Goal: Task Accomplishment & Management: Manage account settings

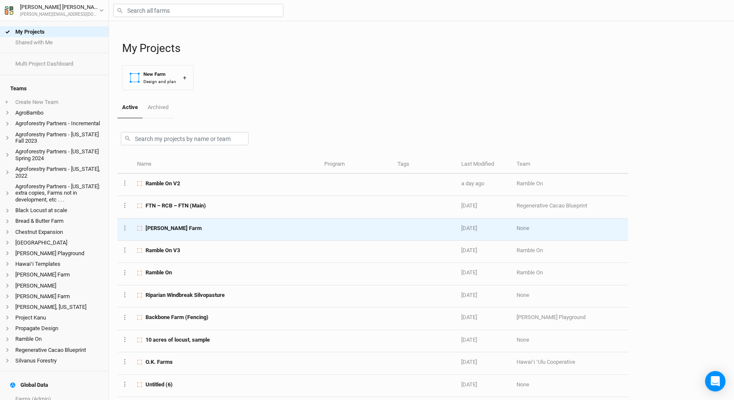
click at [230, 223] on td "[PERSON_NAME] Farm" at bounding box center [225, 229] width 187 height 22
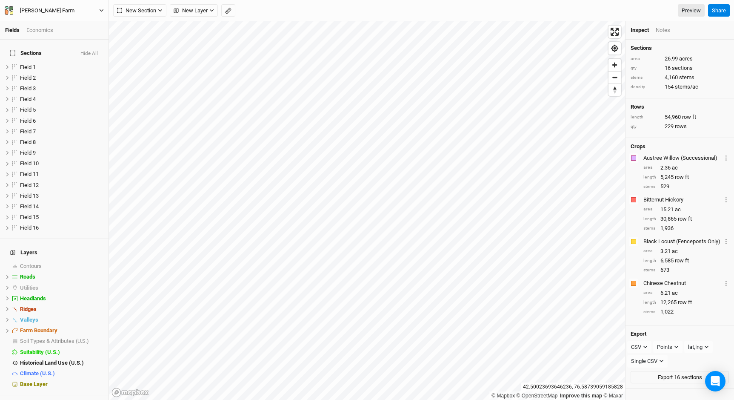
click at [90, 15] on button "[PERSON_NAME] Farm" at bounding box center [54, 10] width 100 height 9
click at [80, 39] on button "Project Settings" at bounding box center [70, 34] width 67 height 11
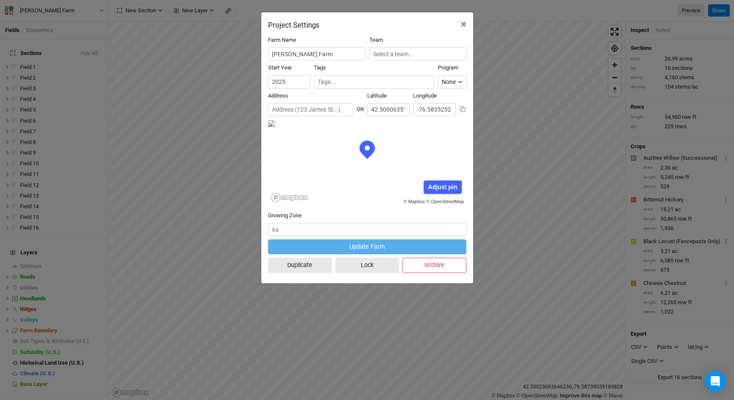
scroll to position [43, 99]
click at [391, 56] on input "text" at bounding box center [418, 53] width 97 height 13
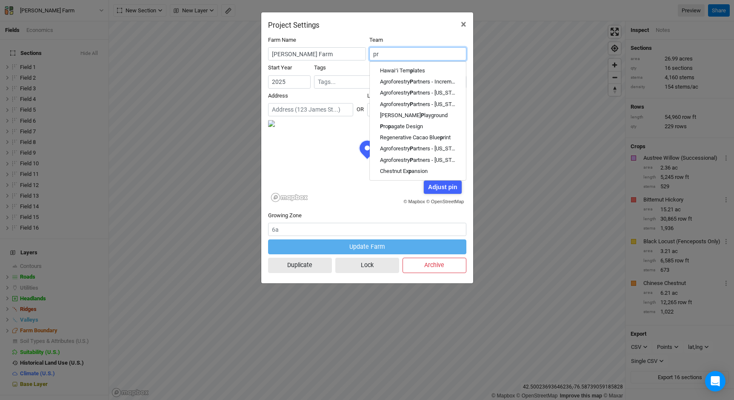
type input "pro"
type input "propagate Design"
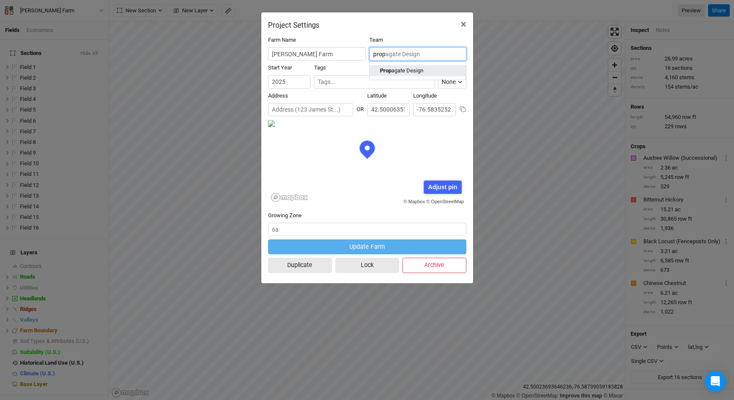
click at [402, 71] on div "Prop agate Design" at bounding box center [401, 71] width 43 height 8
type input "Propagate Design"
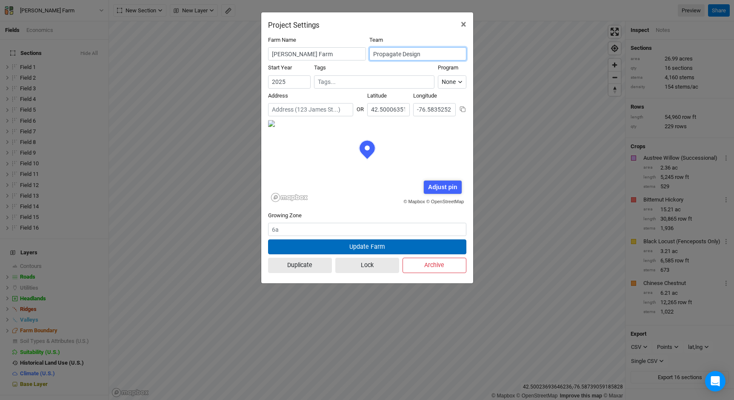
type input "Propagate Design"
click at [375, 250] on button "Update Farm" at bounding box center [367, 246] width 198 height 15
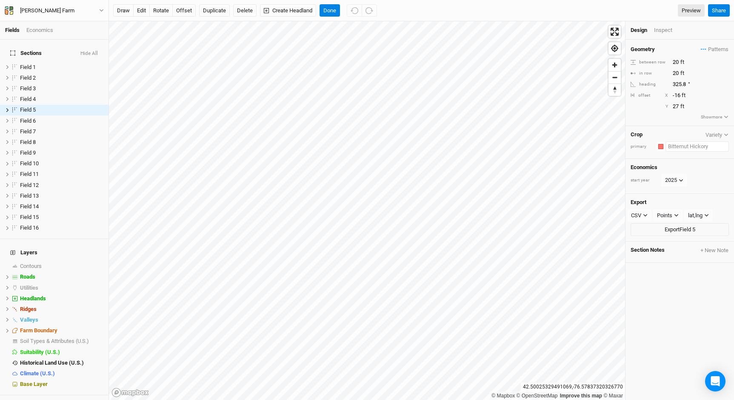
click at [682, 143] on input "text" at bounding box center [697, 146] width 63 height 10
click at [688, 206] on div "Bitternut Hick ory (e)" at bounding box center [677, 208] width 47 height 8
type input "Bitternut Hickory (e)"
click at [662, 146] on div "button" at bounding box center [661, 146] width 5 height 5
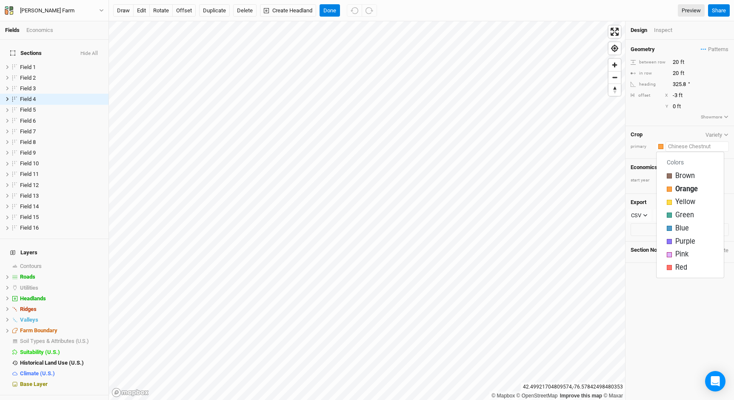
click at [689, 145] on input "text" at bounding box center [697, 146] width 63 height 10
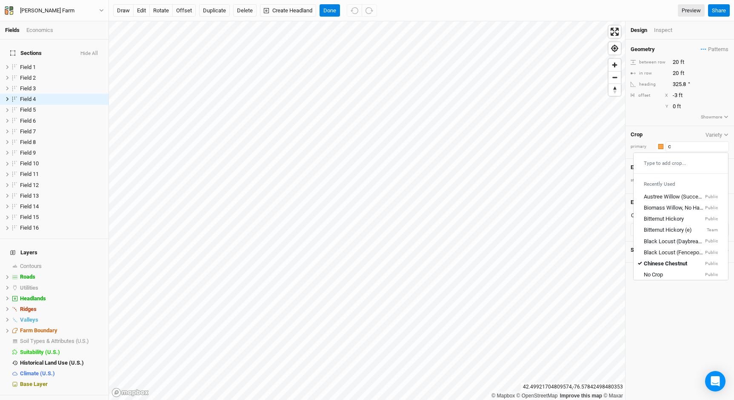
type input "ch"
type input "chinese Chestnut"
type input "che"
type input "chestnut"
type input "chestnut (Small Scale)"
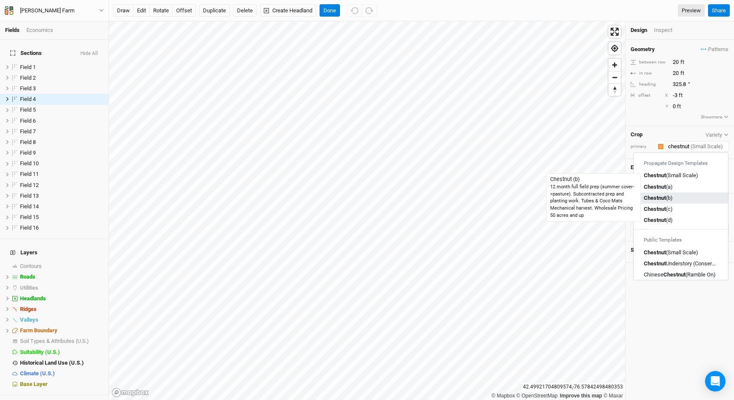
click at [663, 200] on mark "Chestnut" at bounding box center [655, 198] width 22 height 6
type input "Chestnut (b)"
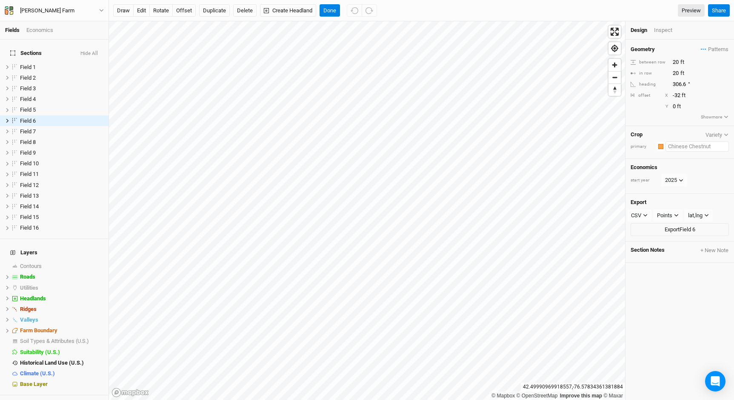
click at [695, 149] on input "text" at bounding box center [697, 146] width 63 height 10
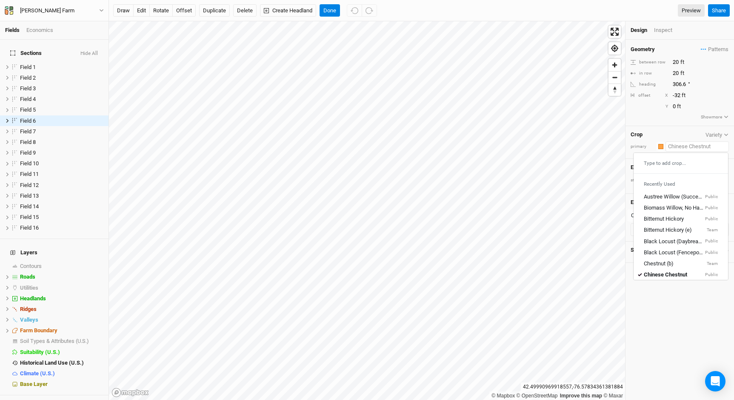
click at [695, 149] on input "text" at bounding box center [697, 146] width 63 height 10
type input "ch"
type input "chestnut (b)"
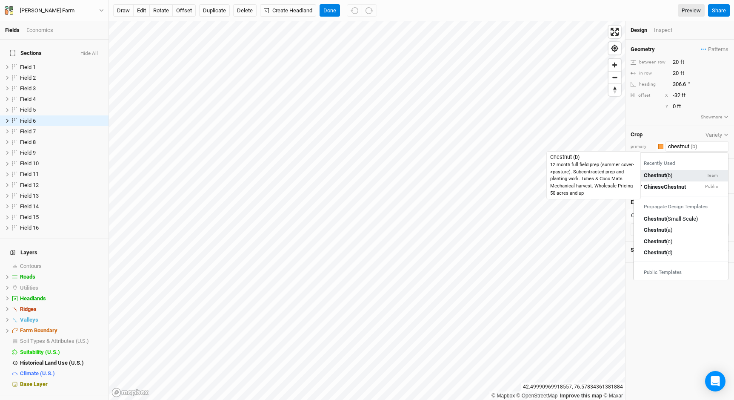
click at [670, 174] on div "Chestnut (b)" at bounding box center [658, 176] width 29 height 8
type input "Chestnut (b)"
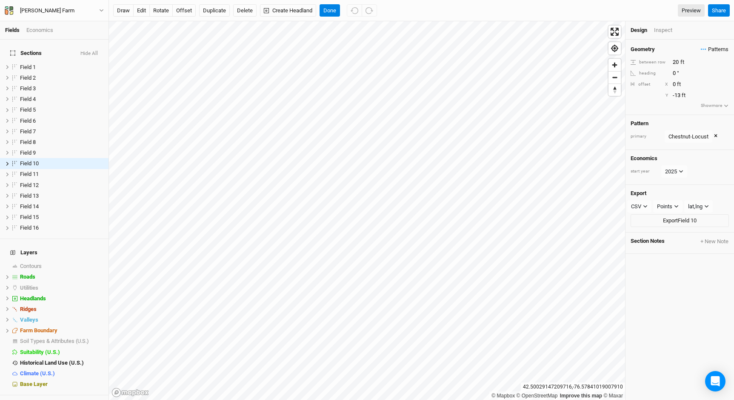
click at [716, 49] on span "Patterns" at bounding box center [715, 49] width 28 height 9
click at [716, 131] on button "view" at bounding box center [719, 131] width 23 height 13
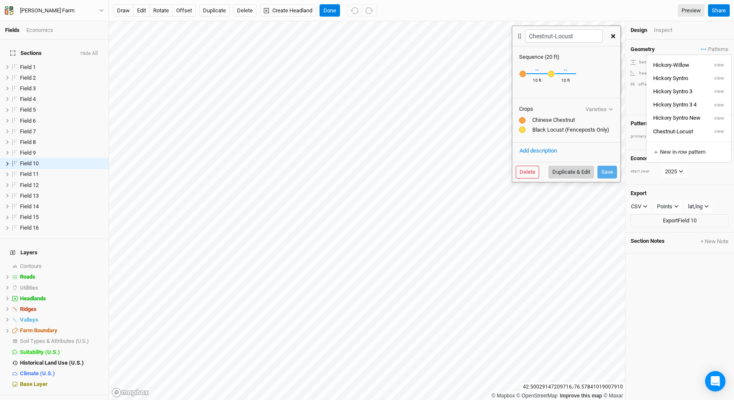
click at [571, 172] on button "Duplicate & Edit" at bounding box center [572, 172] width 46 height 13
type input "Chestnut-Locust 7"
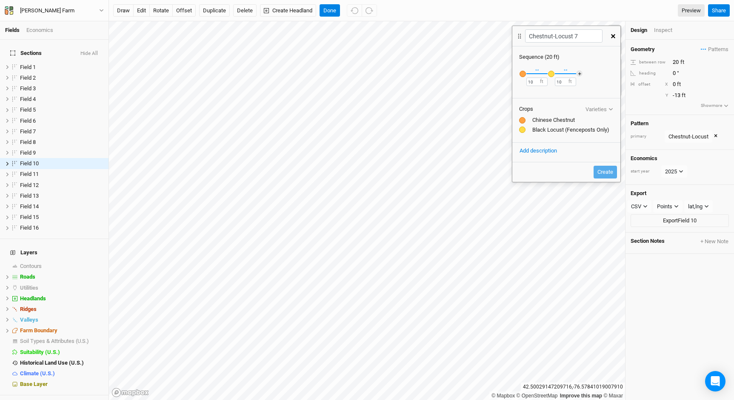
click at [523, 74] on div "button" at bounding box center [523, 74] width 6 height 6
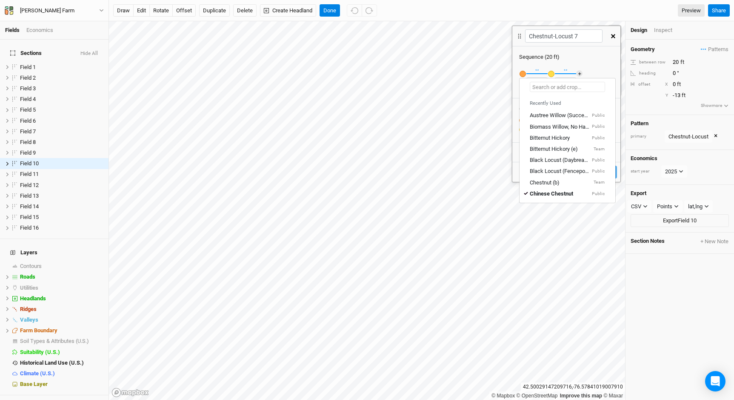
click at [538, 84] on input "text" at bounding box center [567, 87] width 75 height 10
type input "ch"
type input "chestnut (b)"
type input "chestnut"
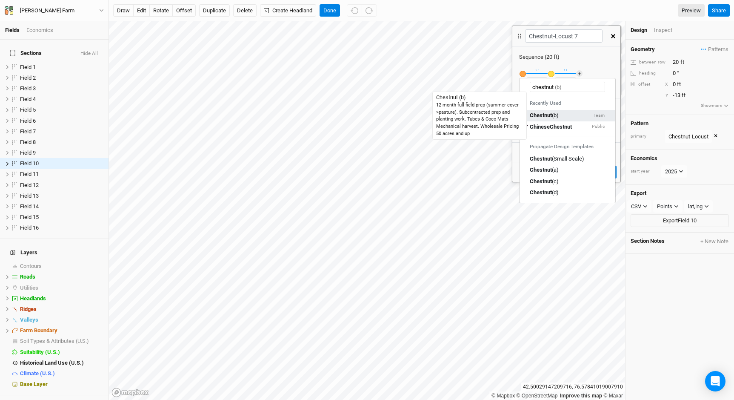
click at [540, 118] on mark "Chestnut" at bounding box center [541, 115] width 22 height 6
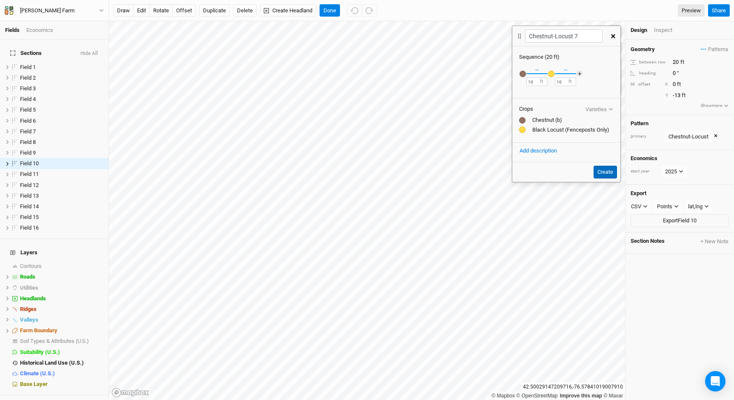
click at [604, 170] on button "Create" at bounding box center [605, 172] width 23 height 13
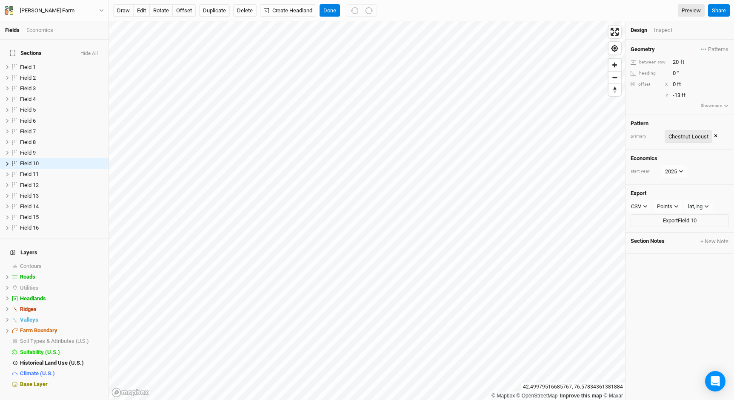
click at [697, 137] on div "Chestnut-Locust" at bounding box center [689, 136] width 40 height 9
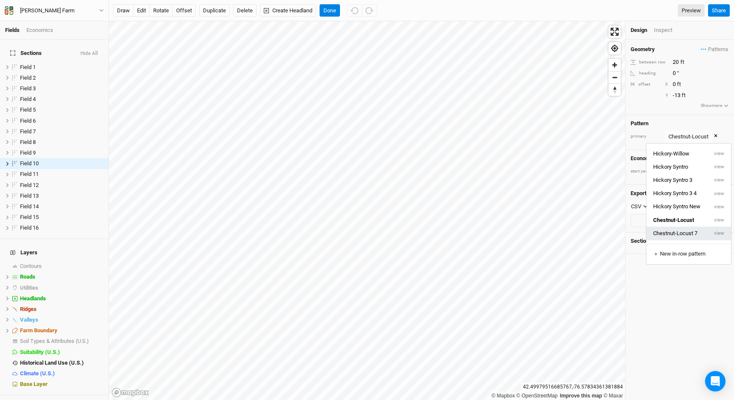
click at [687, 230] on button "Chestnut-Locust 7" at bounding box center [677, 232] width 61 height 13
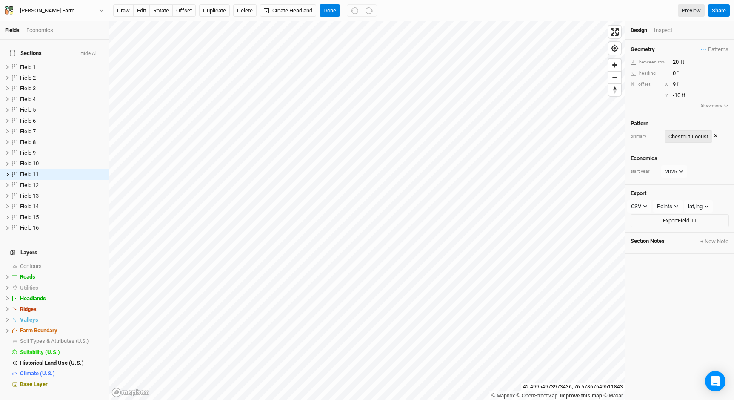
click at [705, 137] on div "Chestnut-Locust" at bounding box center [689, 136] width 40 height 9
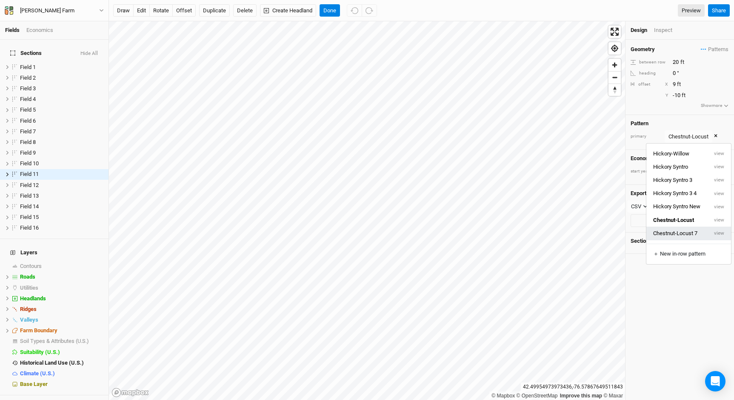
click at [690, 232] on button "Chestnut-Locust 7" at bounding box center [677, 232] width 61 height 13
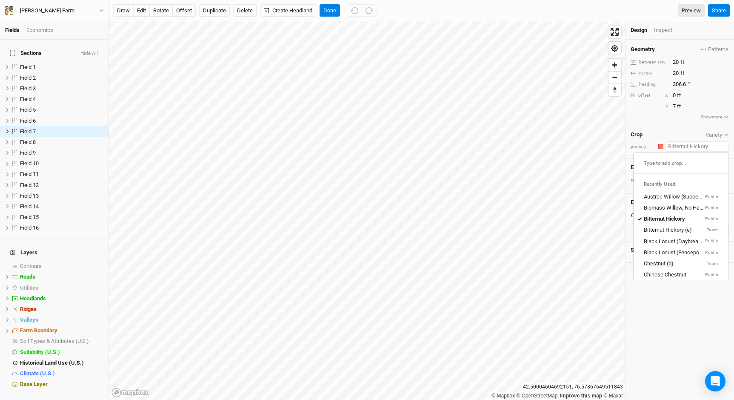
click at [683, 150] on input "text" at bounding box center [697, 146] width 63 height 10
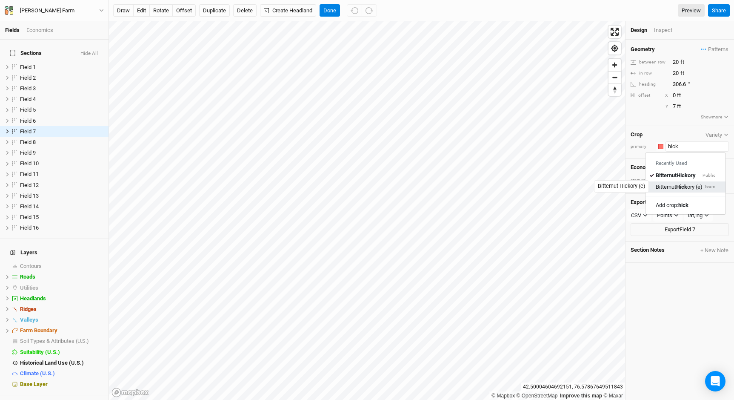
click at [685, 188] on mark "Hick" at bounding box center [681, 186] width 11 height 6
type input "Bitternut Hickory (e)"
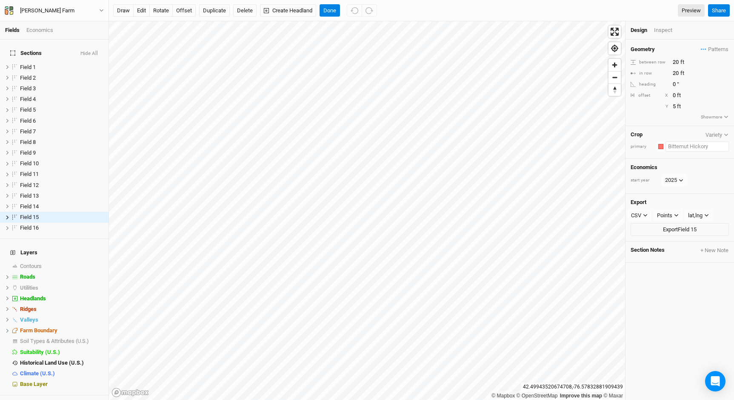
click at [682, 147] on input "text" at bounding box center [697, 146] width 63 height 10
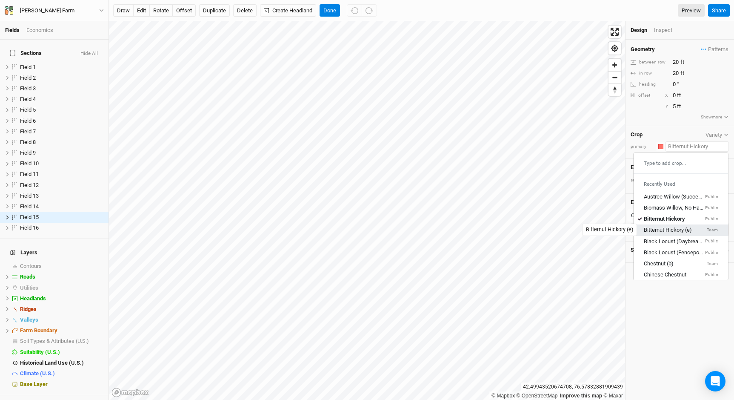
click at [674, 229] on div "Bitternut Hickory (e)" at bounding box center [668, 230] width 48 height 8
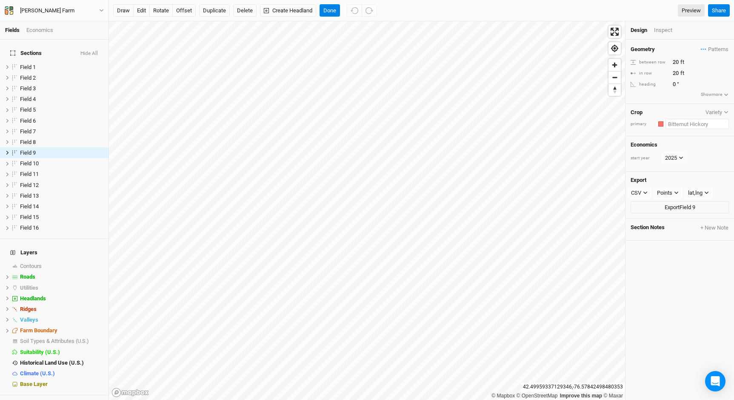
click at [698, 125] on input "text" at bounding box center [697, 124] width 63 height 10
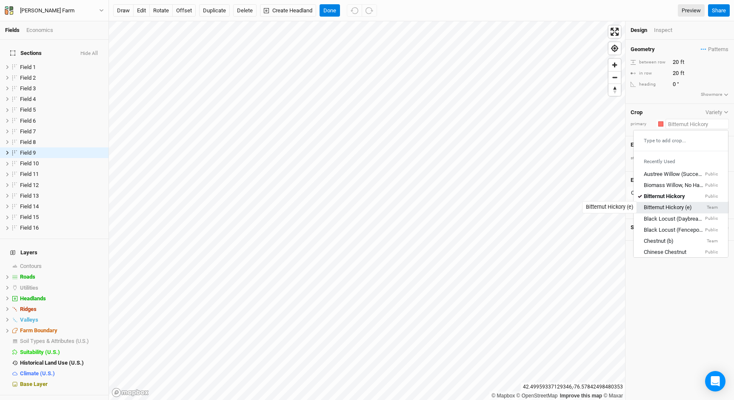
click at [687, 208] on div "Bitternut Hickory (e)" at bounding box center [668, 208] width 48 height 8
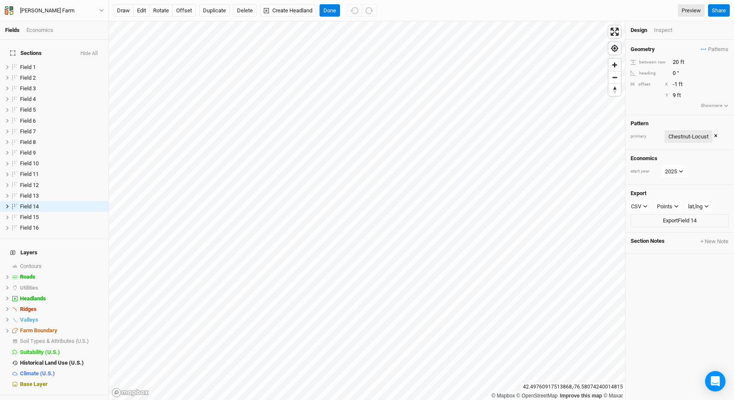
click at [687, 130] on button "Chestnut-Locust" at bounding box center [689, 136] width 48 height 13
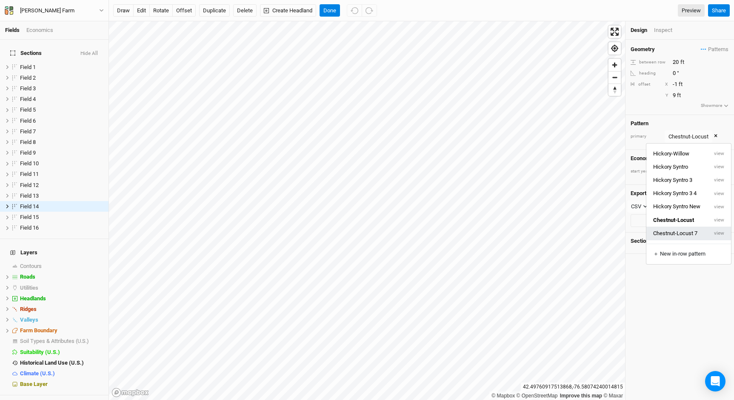
click at [701, 231] on button "Chestnut-Locust 7" at bounding box center [677, 232] width 61 height 13
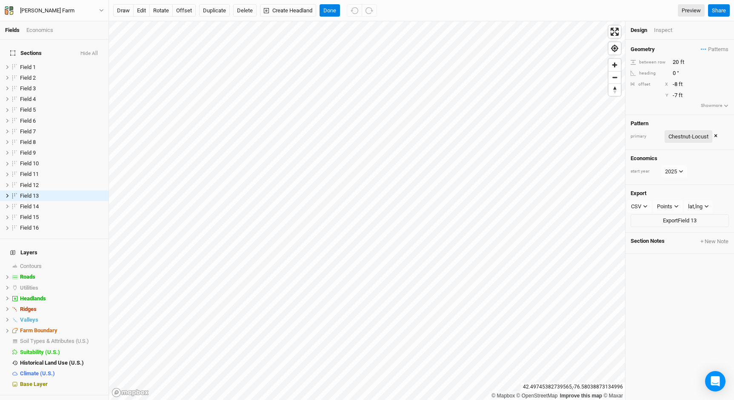
click at [687, 137] on div "Chestnut-Locust" at bounding box center [689, 136] width 40 height 9
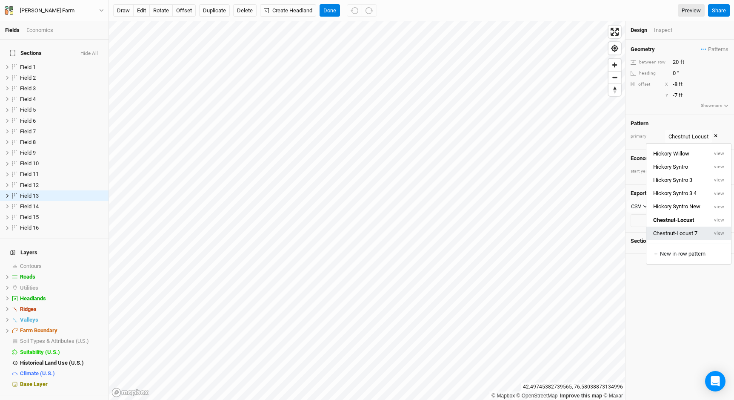
click at [673, 228] on button "Chestnut-Locust 7" at bounding box center [677, 232] width 61 height 13
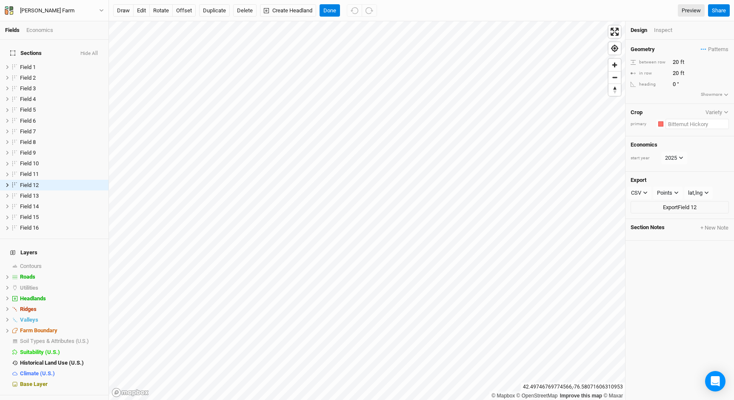
click at [694, 127] on input "text" at bounding box center [697, 124] width 63 height 10
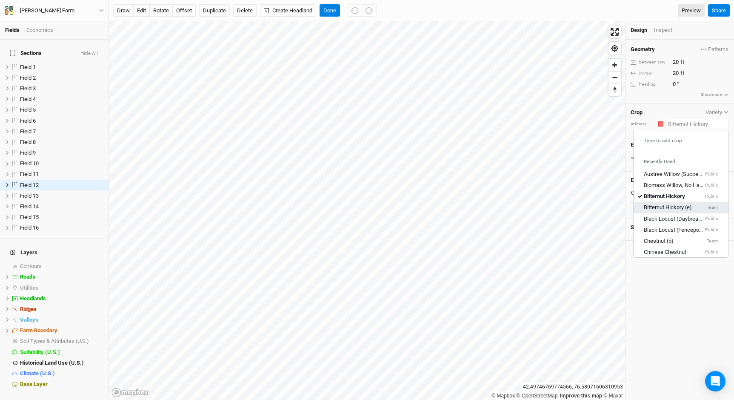
click at [693, 208] on div "Bitternut Hickory (e) Team" at bounding box center [681, 208] width 74 height 8
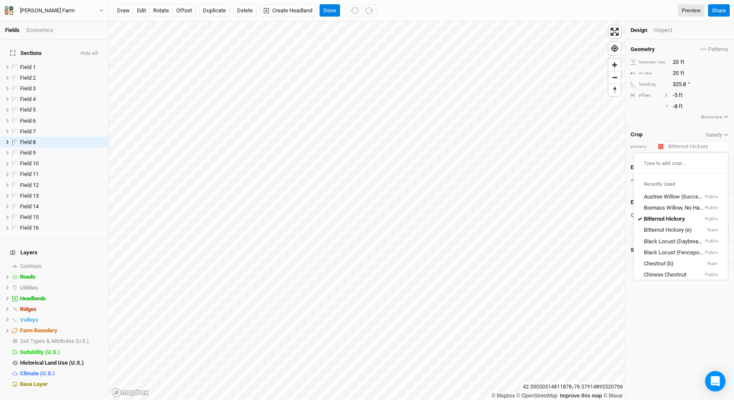
click at [687, 143] on input "text" at bounding box center [697, 146] width 63 height 10
click at [695, 228] on div "Bitternut Hickory (e) Team" at bounding box center [681, 230] width 74 height 8
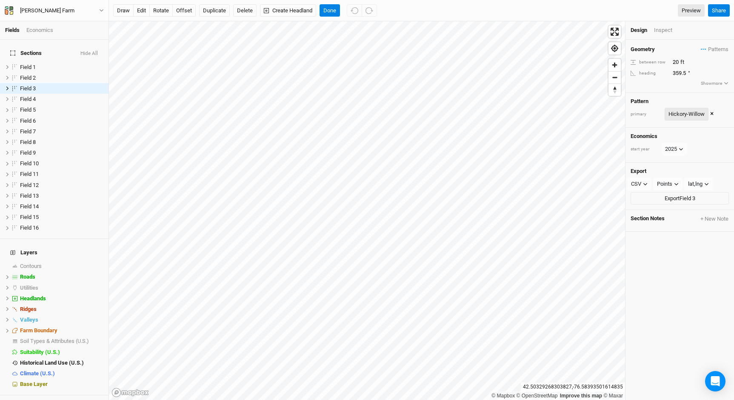
click at [682, 117] on div "Hickory-Willow" at bounding box center [687, 114] width 36 height 9
click at [731, 103] on div "Pattern primary Hickory-Willow ×" at bounding box center [680, 110] width 109 height 35
click at [680, 112] on div "Hickory-Willow" at bounding box center [687, 114] width 36 height 9
click at [672, 111] on div "Hickory-Willow" at bounding box center [687, 114] width 36 height 9
click at [653, 110] on div "primary Hickory-Willow ×" at bounding box center [680, 114] width 98 height 13
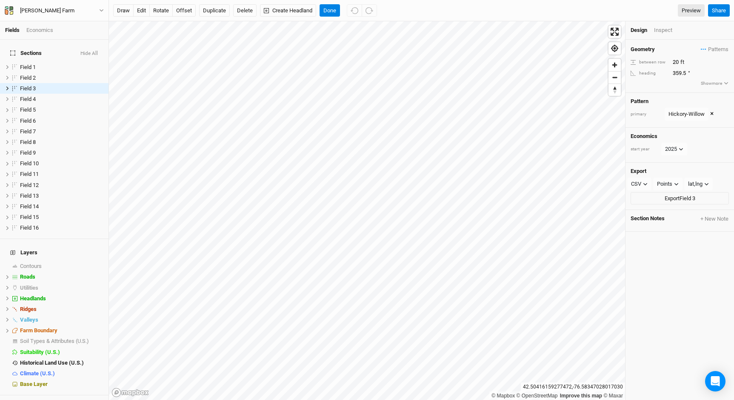
click at [650, 27] on li "Design" at bounding box center [642, 30] width 23 height 8
click at [656, 30] on div "Inspect" at bounding box center [669, 30] width 30 height 8
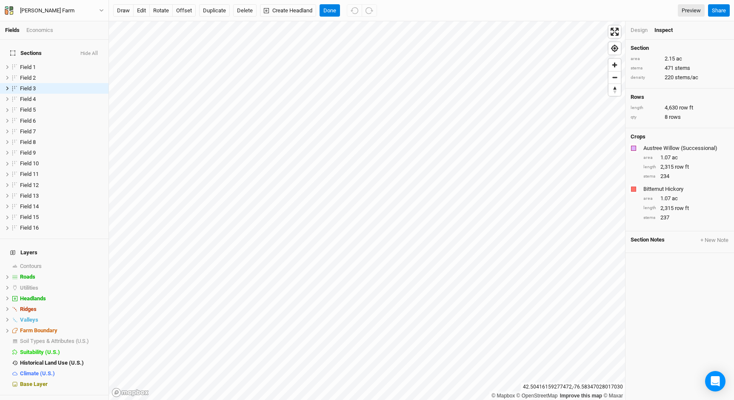
click at [638, 32] on div "Design" at bounding box center [639, 30] width 17 height 8
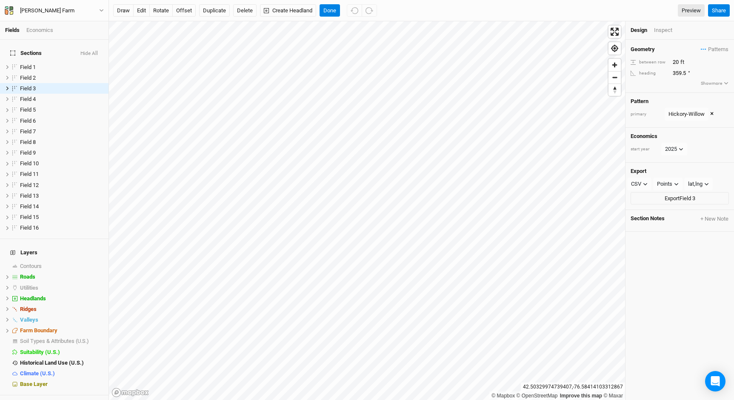
click at [712, 112] on button "×" at bounding box center [711, 113] width 3 height 9
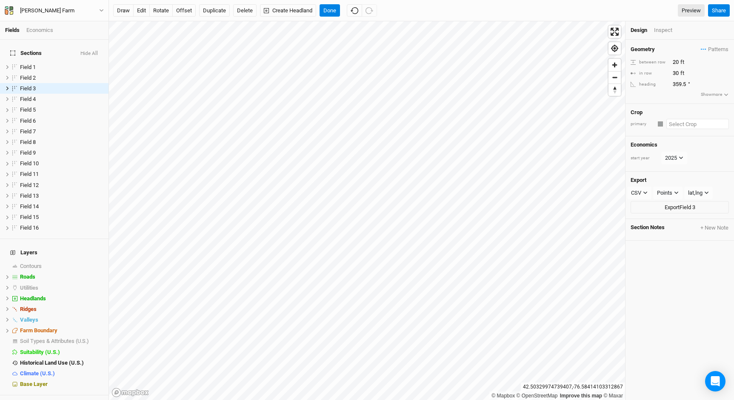
click at [677, 124] on input "text" at bounding box center [698, 124] width 63 height 10
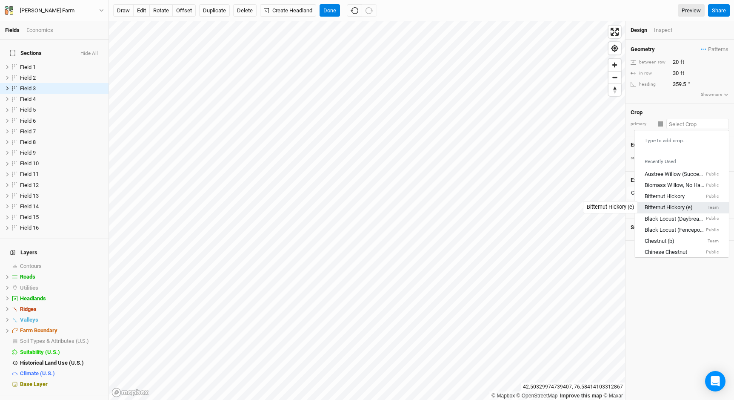
click at [684, 206] on div "Bitternut Hickory (e)" at bounding box center [669, 208] width 48 height 8
type input "20"
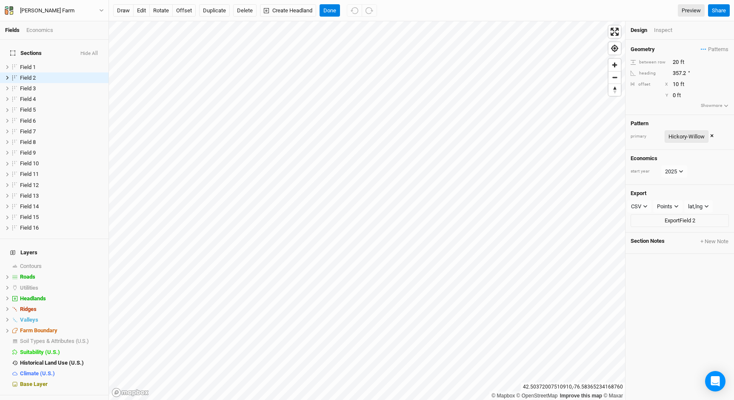
click at [687, 138] on div "Hickory-Willow" at bounding box center [687, 136] width 36 height 9
click at [711, 134] on button "×" at bounding box center [711, 136] width 3 height 9
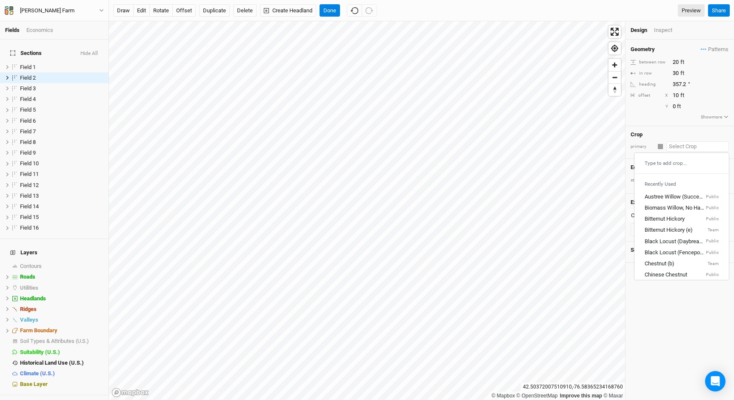
click at [682, 144] on input "text" at bounding box center [698, 146] width 63 height 10
click at [677, 227] on div "Bitternut Hickory (e)" at bounding box center [669, 230] width 48 height 8
type input "20"
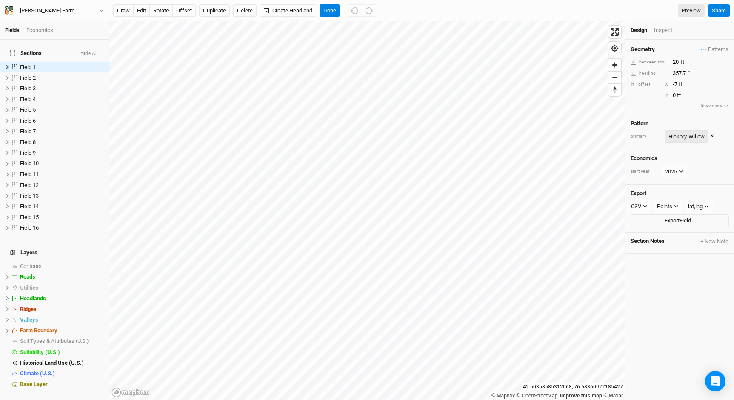
click at [683, 137] on div "Hickory-Willow" at bounding box center [687, 136] width 36 height 9
click at [713, 137] on button "×" at bounding box center [711, 136] width 3 height 9
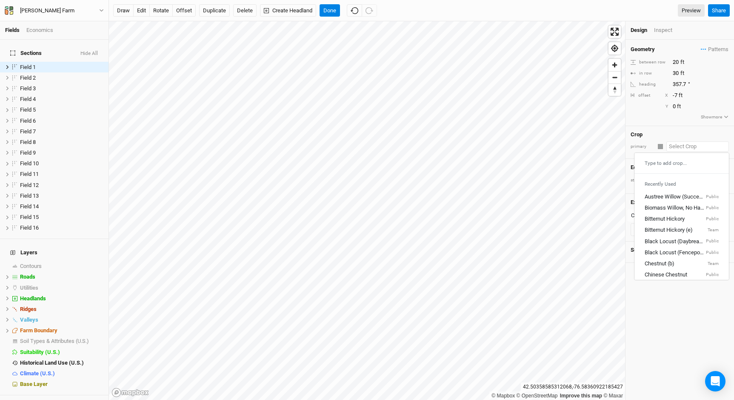
click at [695, 143] on input "text" at bounding box center [698, 146] width 63 height 10
click at [670, 232] on div "Bitternut Hickory (e)" at bounding box center [669, 230] width 48 height 8
type input "20"
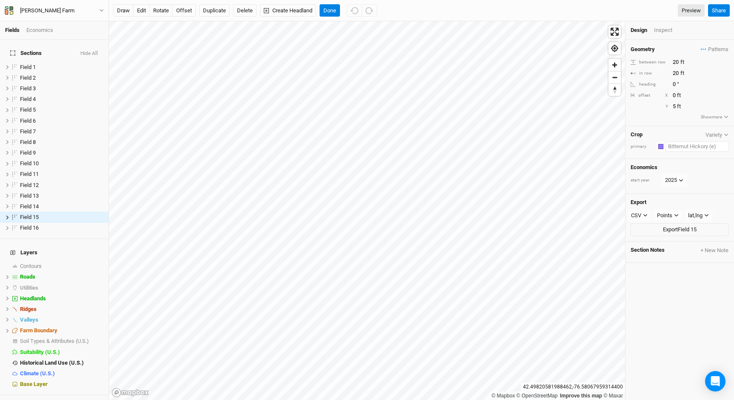
click at [699, 146] on input "text" at bounding box center [697, 146] width 63 height 10
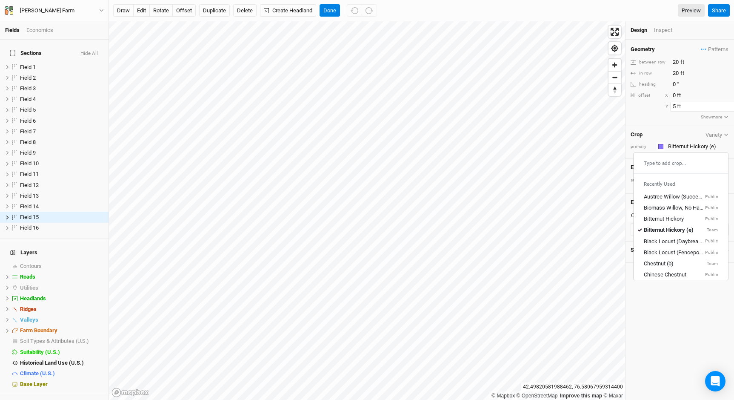
click at [696, 106] on input "5" at bounding box center [707, 106] width 74 height 9
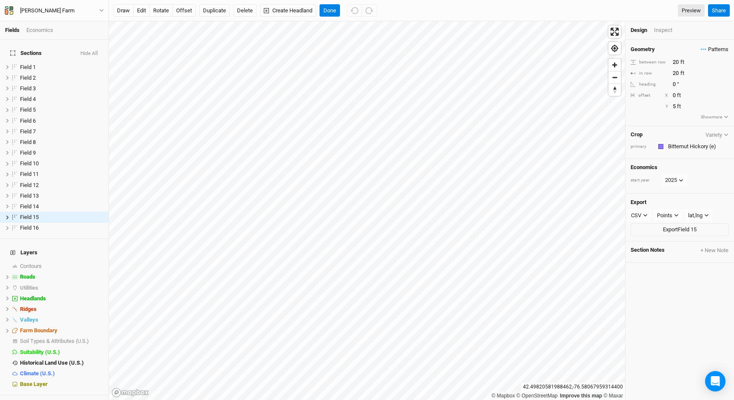
click at [719, 45] on span "Patterns" at bounding box center [715, 49] width 28 height 9
click at [686, 168] on div "＋ New in-row pattern" at bounding box center [688, 165] width 71 height 8
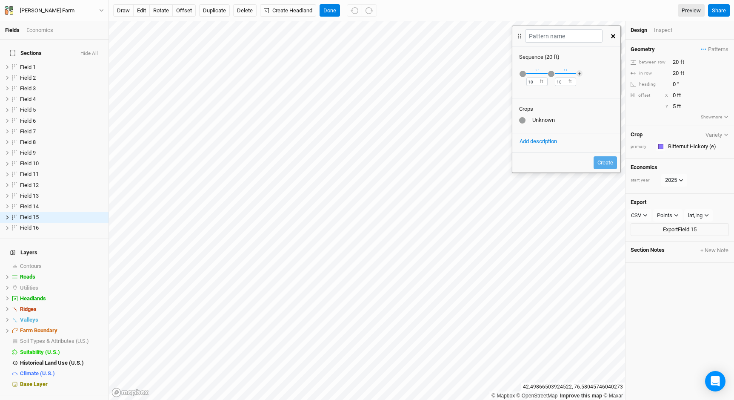
click at [613, 37] on icon "button" at bounding box center [613, 36] width 4 height 4
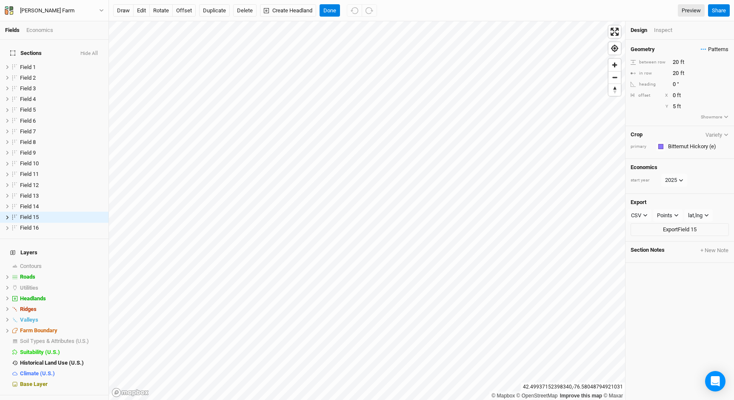
click at [719, 48] on span "Patterns" at bounding box center [715, 49] width 28 height 9
click at [720, 66] on button "view" at bounding box center [719, 64] width 23 height 13
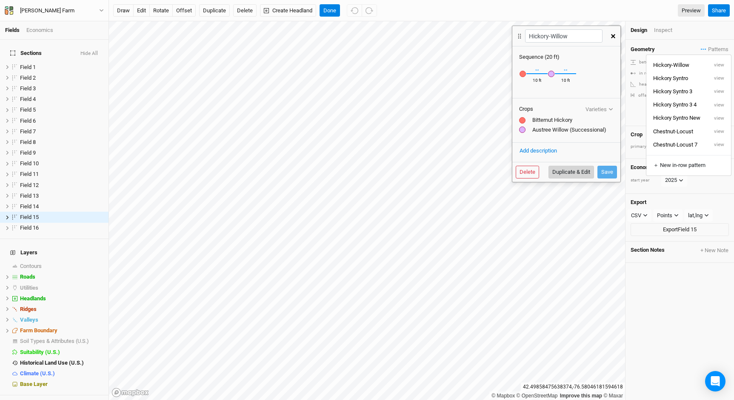
click at [561, 172] on button "Duplicate & Edit" at bounding box center [572, 172] width 46 height 13
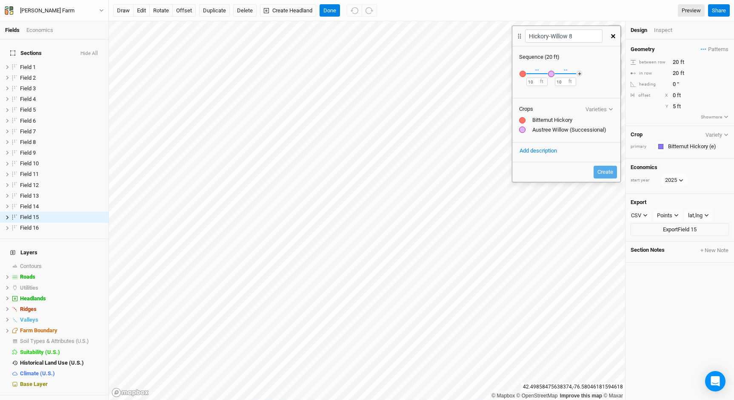
click at [521, 72] on div "button" at bounding box center [523, 74] width 6 height 6
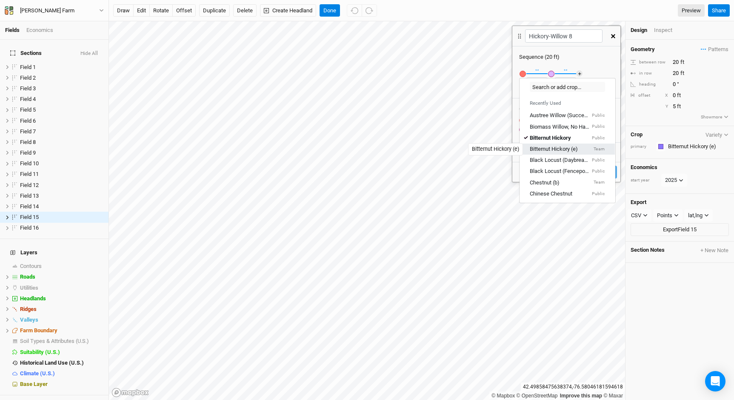
click at [570, 151] on div "Bitternut Hickory (e)" at bounding box center [554, 149] width 48 height 8
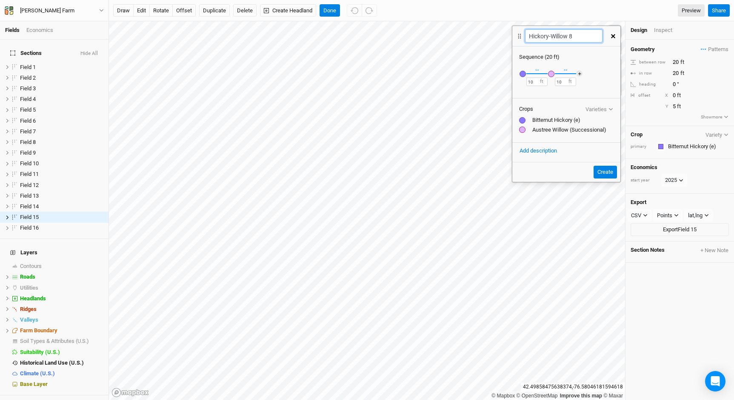
click at [580, 34] on input "Hickory-Willow 8" at bounding box center [563, 35] width 77 height 13
type input "Hickory-Willow (e)"
click at [601, 173] on button "Create" at bounding box center [605, 172] width 23 height 13
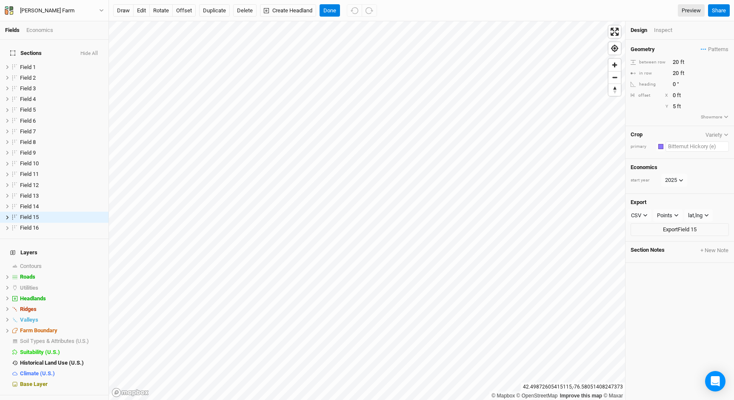
click at [677, 149] on input "text" at bounding box center [697, 146] width 63 height 10
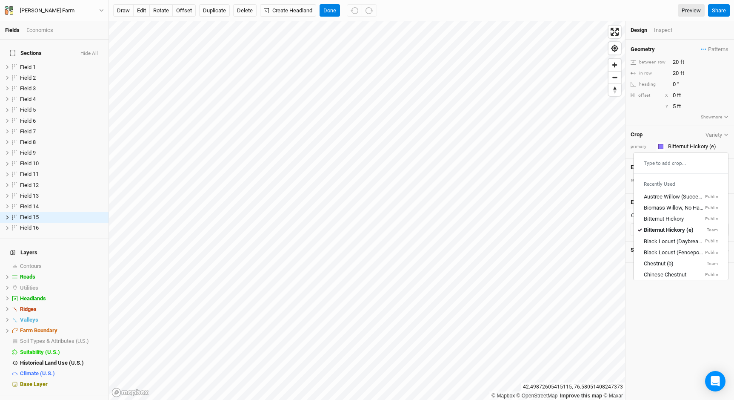
click at [713, 40] on div "Geometry Patterns Hickory-Willow view Hickory Syntro view Hickory Syntro 3 view…" at bounding box center [680, 83] width 109 height 86
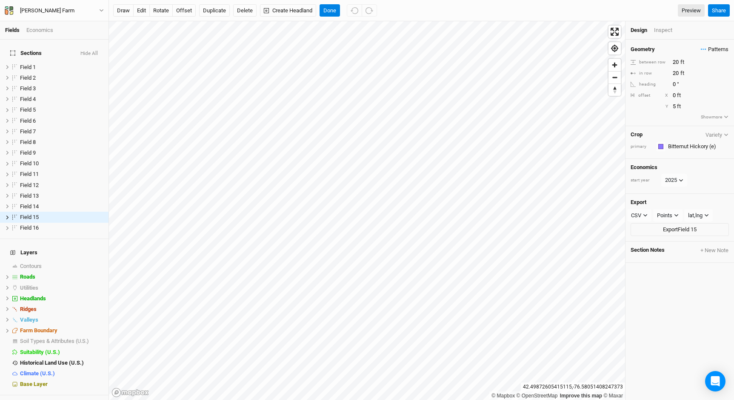
click at [713, 46] on span "Patterns" at bounding box center [715, 49] width 28 height 9
click at [686, 158] on button "Hickory-Willow (e)" at bounding box center [677, 158] width 61 height 13
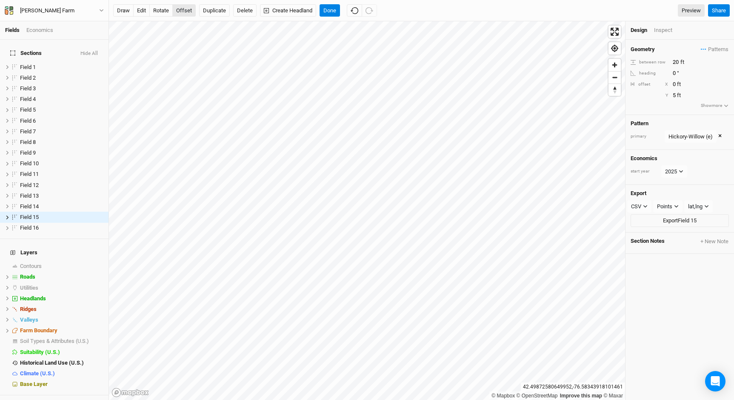
click at [189, 9] on button "offset" at bounding box center [183, 10] width 23 height 13
type input "14"
click at [337, 11] on button "Done" at bounding box center [330, 10] width 20 height 13
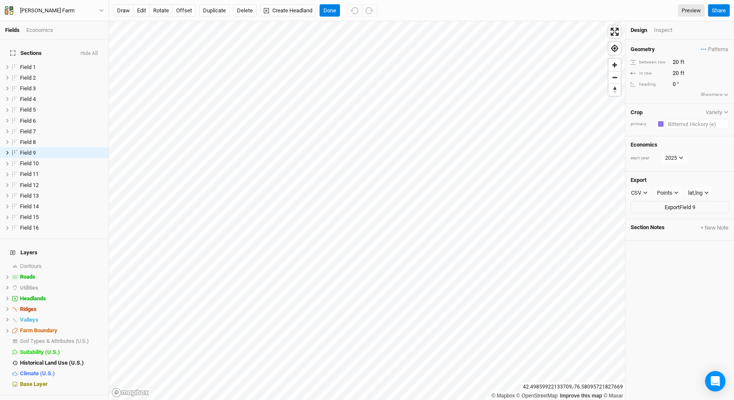
click at [686, 125] on input "text" at bounding box center [697, 124] width 63 height 10
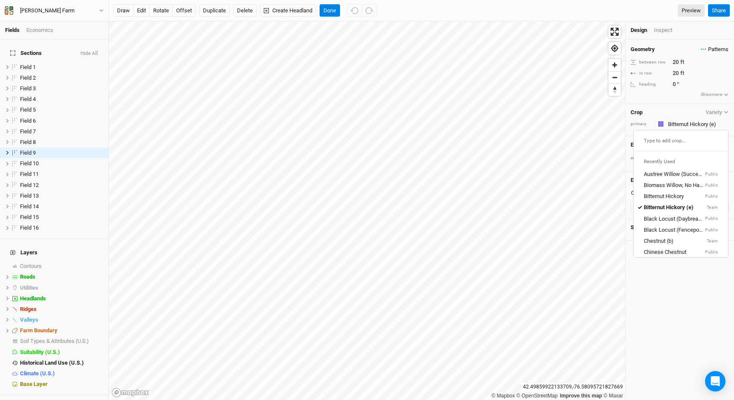
click at [717, 46] on span "Patterns" at bounding box center [715, 49] width 28 height 9
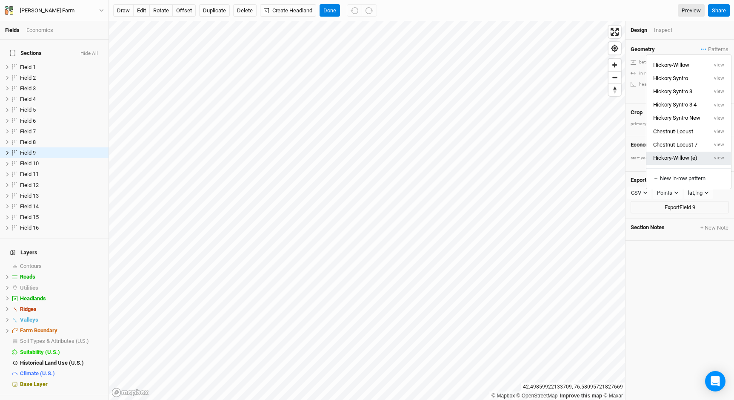
click at [691, 158] on button "Hickory-Willow (e)" at bounding box center [677, 158] width 61 height 13
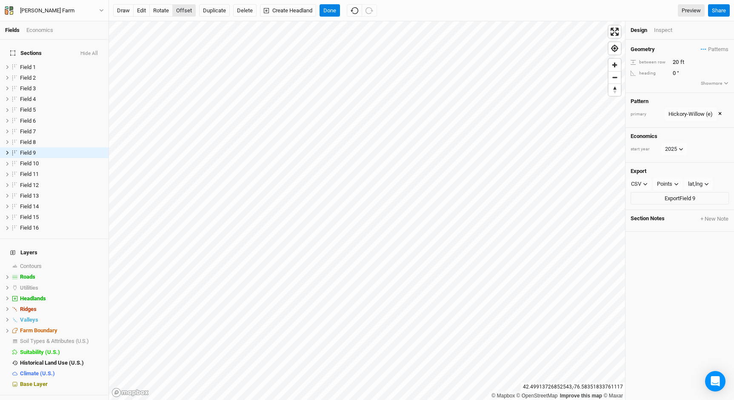
click at [183, 11] on button "offset" at bounding box center [183, 10] width 23 height 13
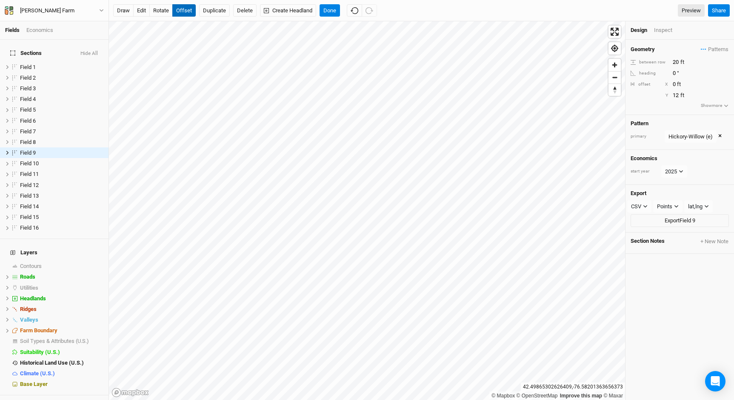
type input "13"
click at [330, 13] on button "Done" at bounding box center [330, 10] width 20 height 13
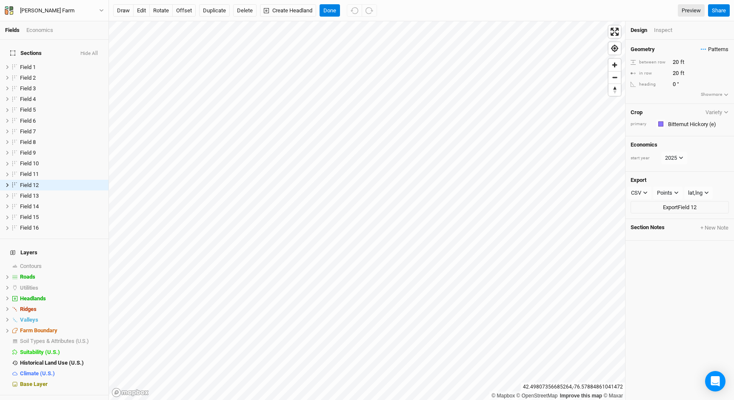
click at [716, 46] on span "Patterns" at bounding box center [715, 49] width 28 height 9
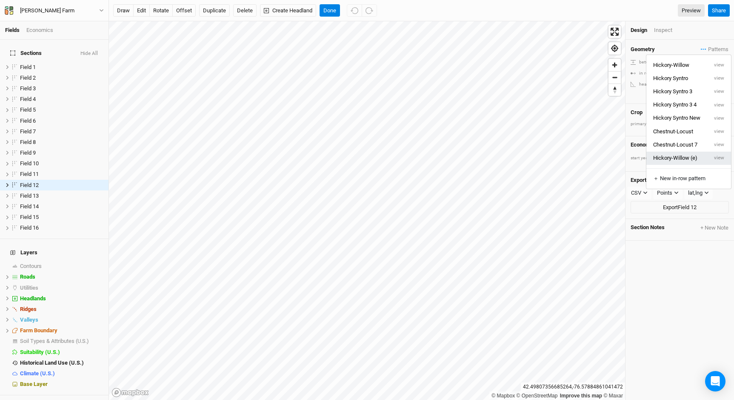
click at [687, 153] on button "Hickory-Willow (e)" at bounding box center [677, 158] width 61 height 13
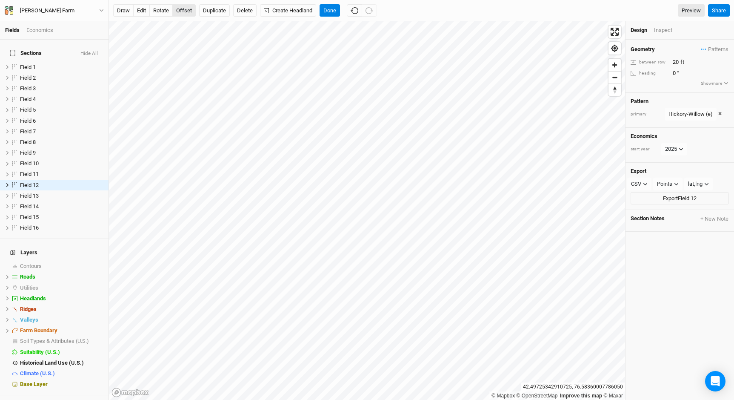
click at [187, 11] on button "offset" at bounding box center [183, 10] width 23 height 13
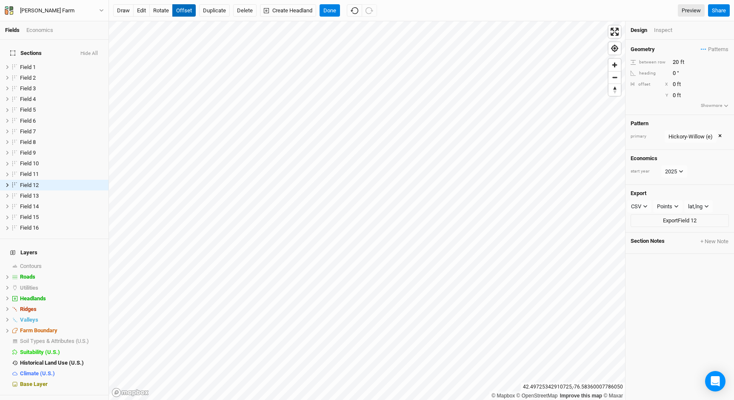
type input "-1"
click at [331, 9] on button "Done" at bounding box center [330, 10] width 20 height 13
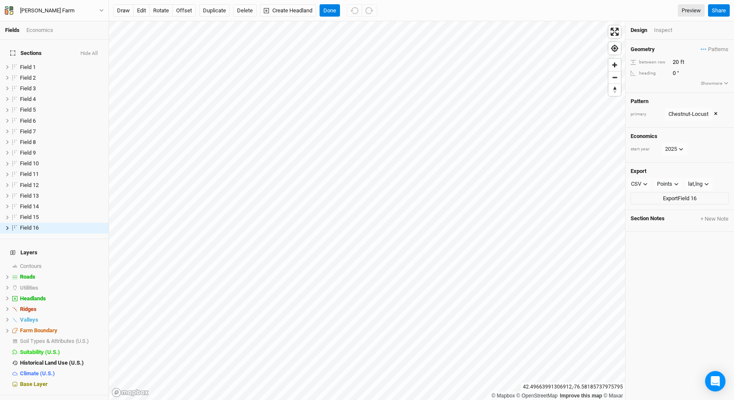
click at [715, 113] on button "×" at bounding box center [715, 113] width 3 height 9
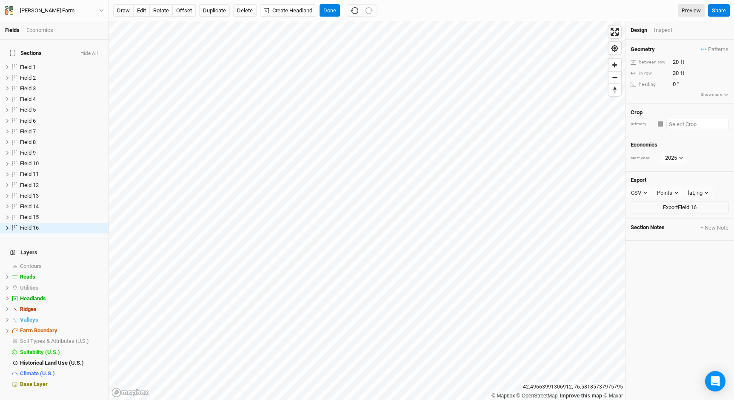
click at [685, 122] on input "text" at bounding box center [698, 124] width 63 height 10
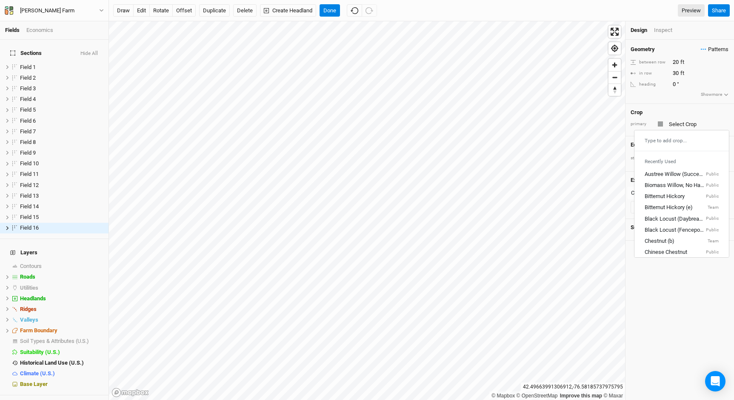
click at [717, 51] on span "Patterns" at bounding box center [715, 49] width 28 height 9
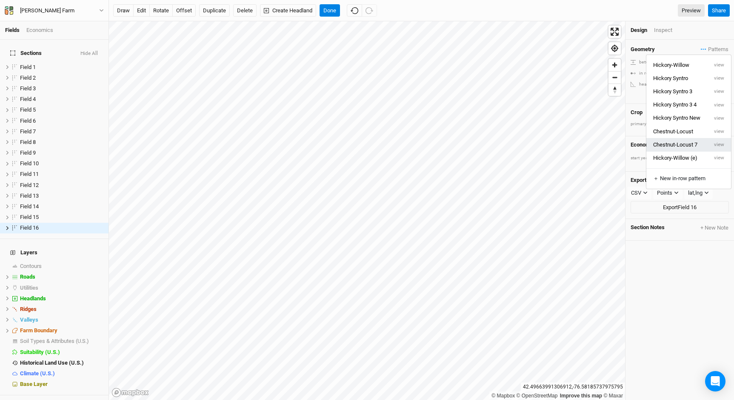
click at [690, 147] on button "Chestnut-Locust 7" at bounding box center [677, 144] width 61 height 13
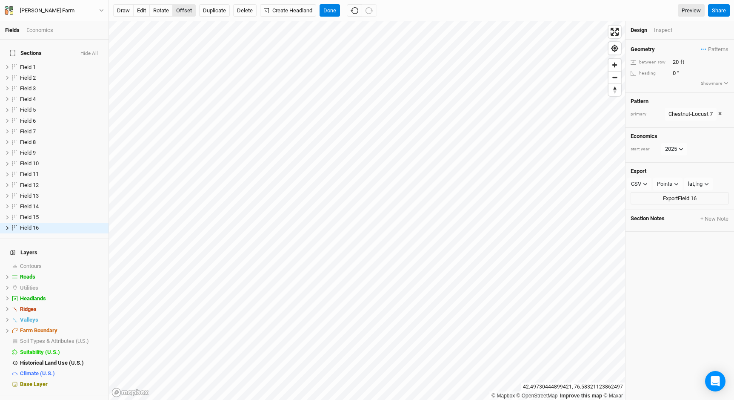
click at [186, 11] on button "offset" at bounding box center [183, 10] width 23 height 13
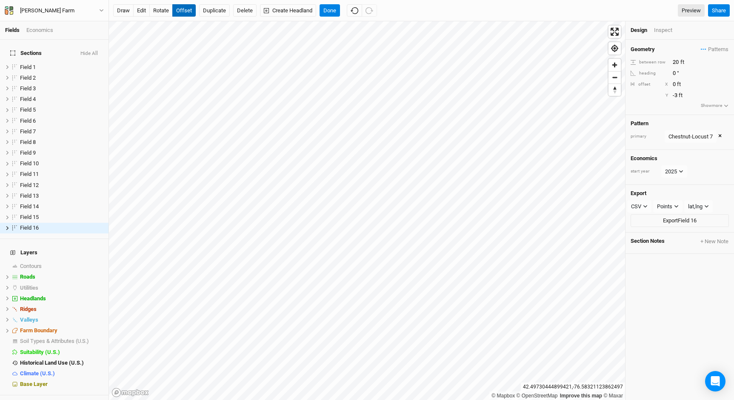
type input "-2"
click at [330, 10] on button "Done" at bounding box center [330, 10] width 20 height 13
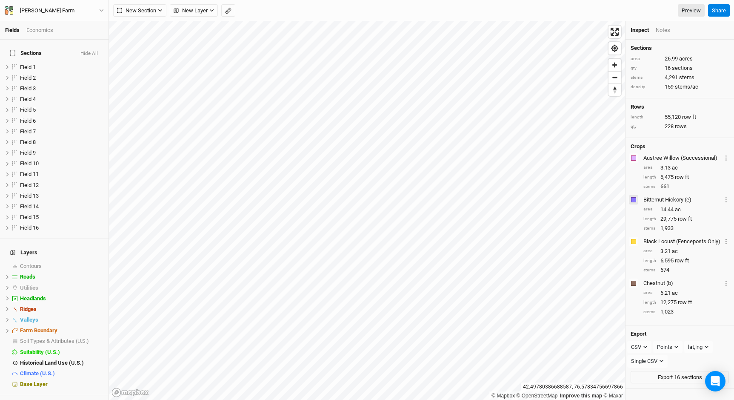
click at [635, 196] on button "button" at bounding box center [633, 199] width 9 height 9
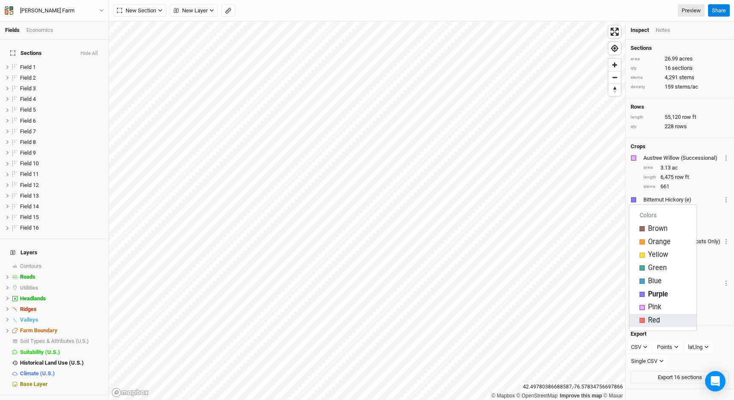
click at [653, 318] on span "Red" at bounding box center [654, 320] width 12 height 10
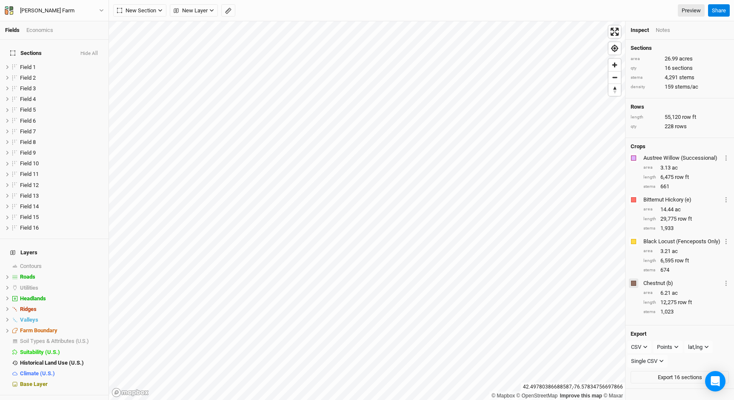
click at [634, 287] on button "button" at bounding box center [633, 282] width 9 height 9
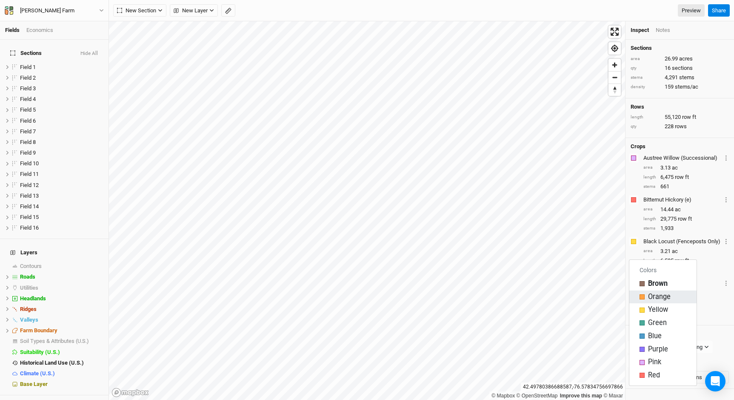
click at [639, 297] on button "Orange" at bounding box center [663, 296] width 67 height 13
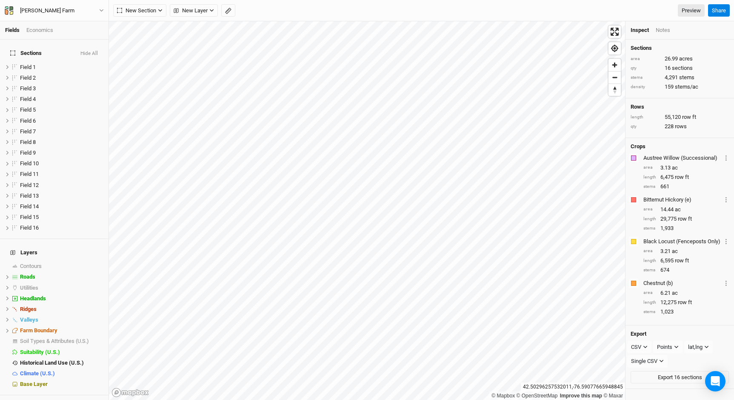
click at [37, 32] on div "Economics" at bounding box center [39, 30] width 27 height 8
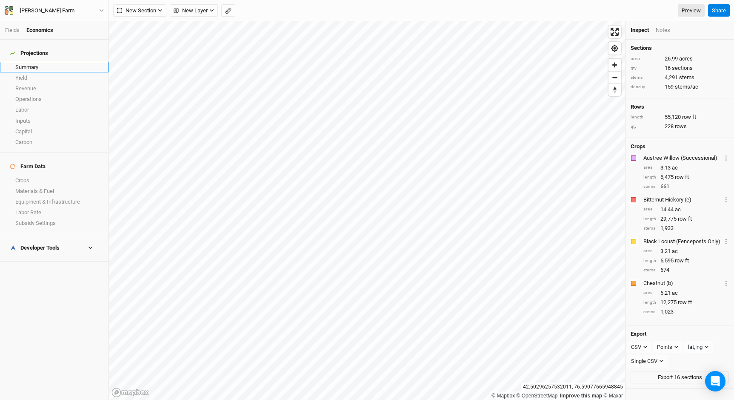
click at [35, 62] on link "Summary" at bounding box center [54, 67] width 109 height 11
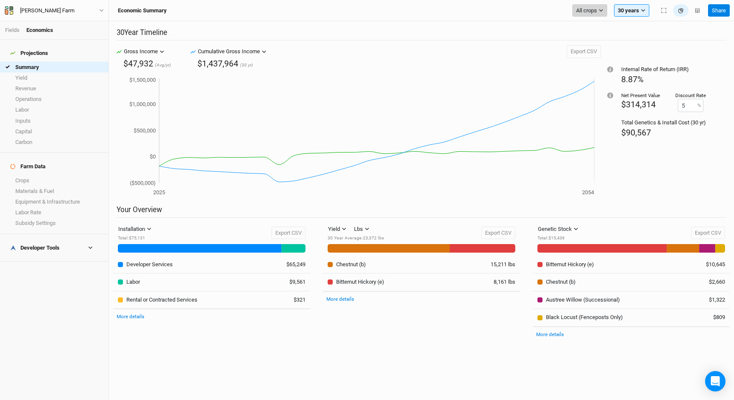
click at [593, 11] on span "All crops" at bounding box center [586, 10] width 21 height 9
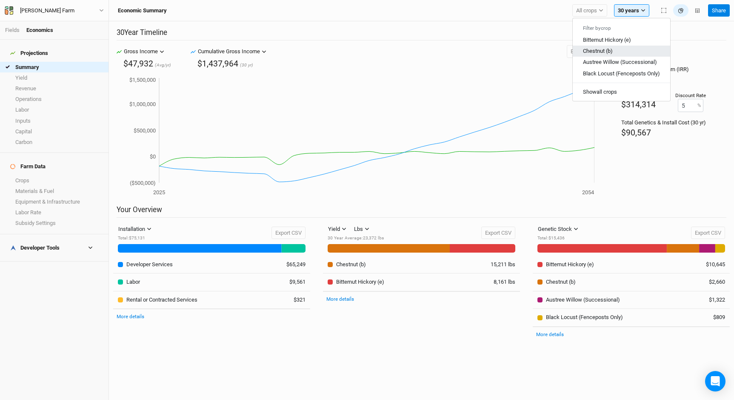
click at [599, 51] on span "Chestnut (b)" at bounding box center [598, 51] width 30 height 6
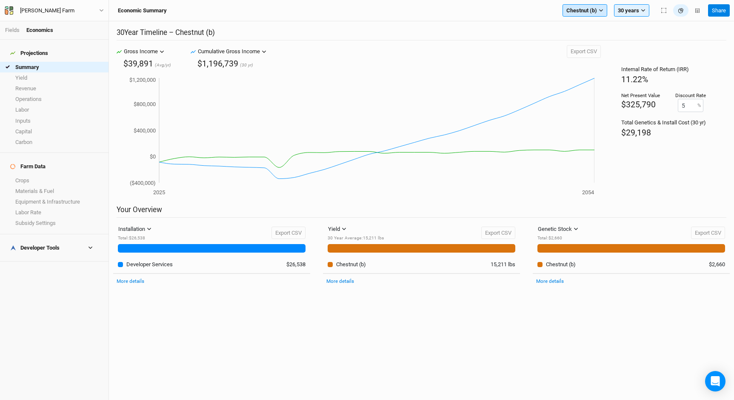
click at [590, 14] on span "Chestnut (b)" at bounding box center [582, 10] width 31 height 9
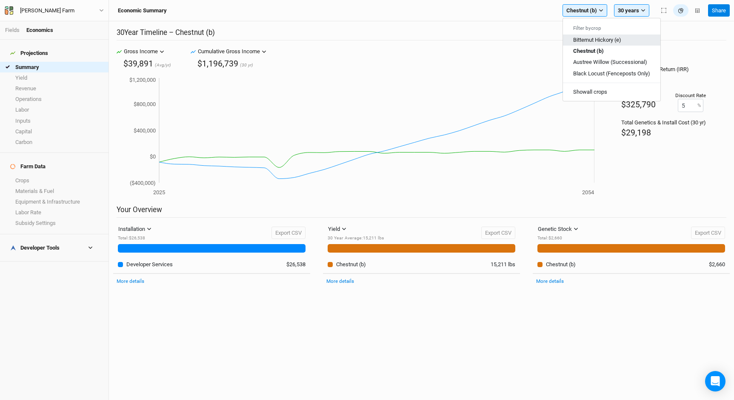
click at [592, 37] on span "Bitternut Hickory (e)" at bounding box center [597, 40] width 48 height 6
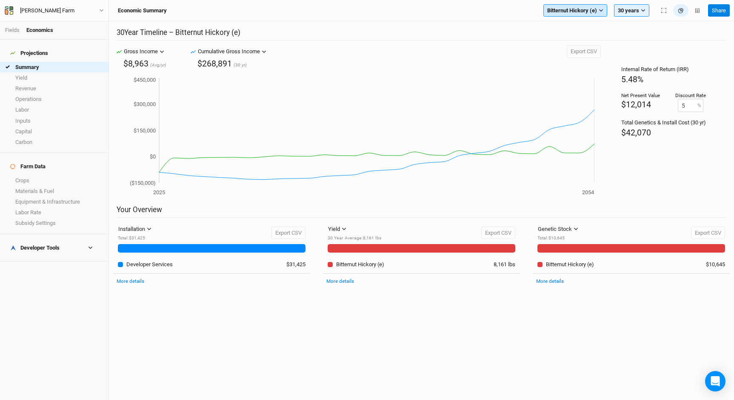
click at [584, 13] on span "Bitternut Hickory (e)" at bounding box center [572, 10] width 50 height 9
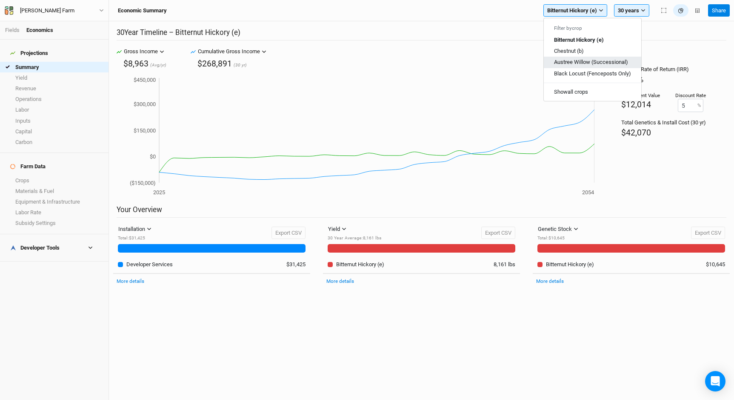
click at [594, 64] on span "Austree Willow (Successional)" at bounding box center [591, 62] width 74 height 6
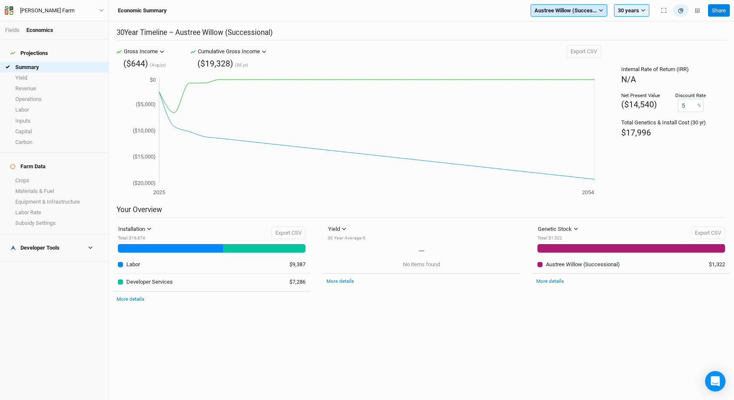
click at [584, 13] on span "Austree Willow (Successional)" at bounding box center [566, 10] width 63 height 9
click at [586, 73] on span "Black Locust (Fenceposts Only)" at bounding box center [579, 73] width 77 height 6
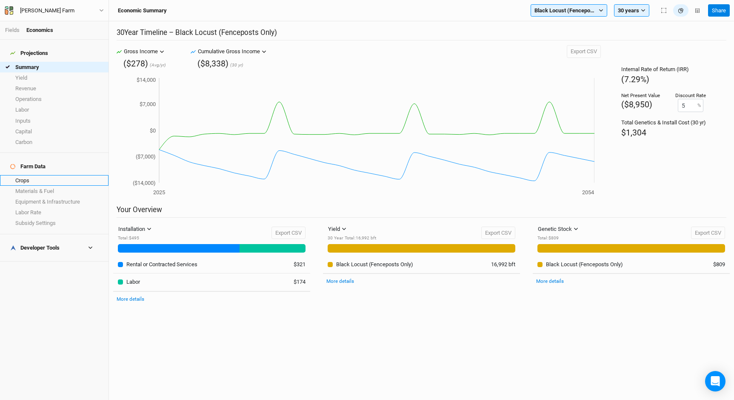
click at [60, 175] on link "Crops" at bounding box center [54, 180] width 109 height 11
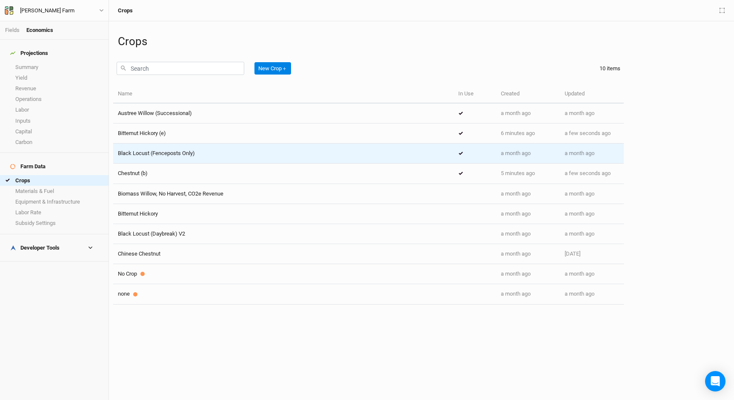
click at [221, 158] on td "Black Locust (Fenceposts Only)" at bounding box center [283, 153] width 341 height 20
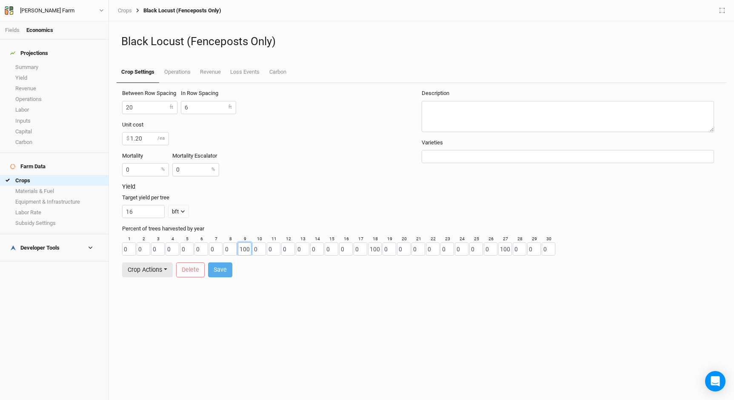
click at [244, 250] on input "100" at bounding box center [245, 248] width 14 height 13
type input "0"
type input "100"
click at [376, 253] on input "100" at bounding box center [375, 248] width 14 height 13
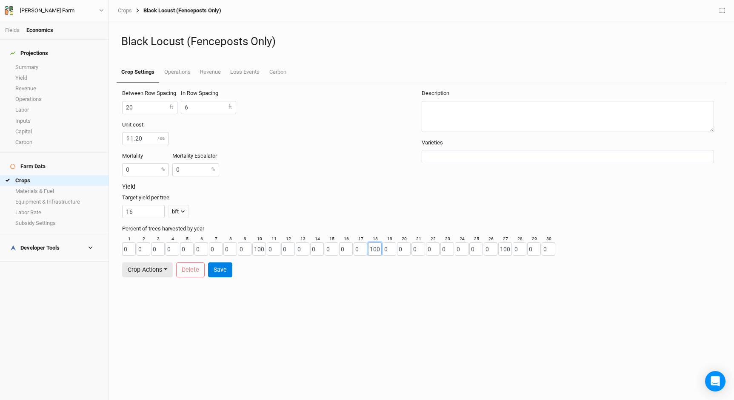
click at [376, 253] on input "100" at bounding box center [375, 248] width 14 height 13
type input "0"
click at [507, 251] on input "100" at bounding box center [505, 248] width 14 height 13
type input "0"
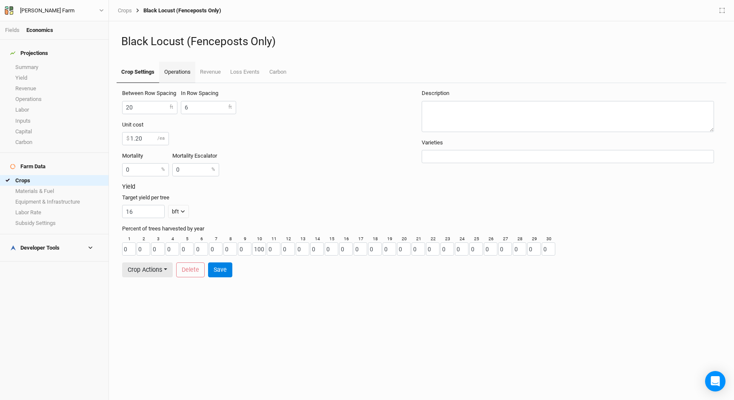
click at [172, 72] on link "Operations" at bounding box center [177, 72] width 36 height 21
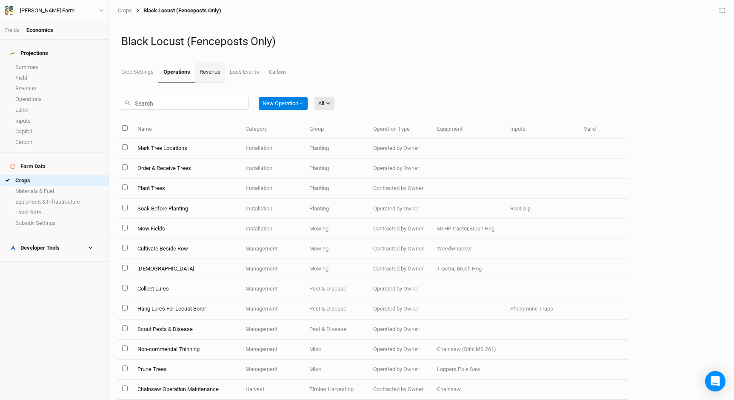
click at [209, 77] on link "Revenue" at bounding box center [210, 72] width 30 height 21
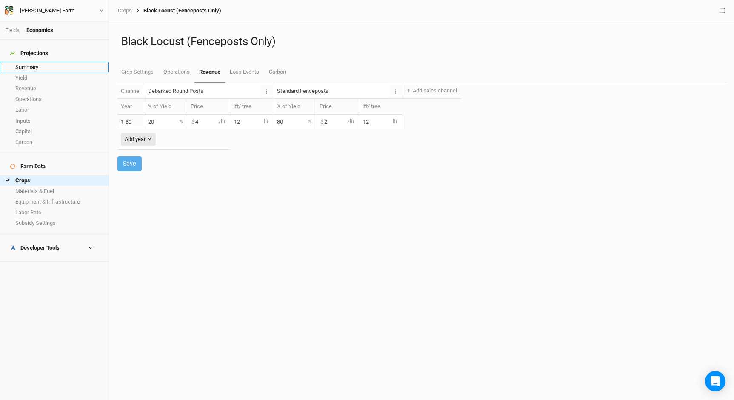
click at [43, 62] on link "Summary" at bounding box center [54, 67] width 109 height 11
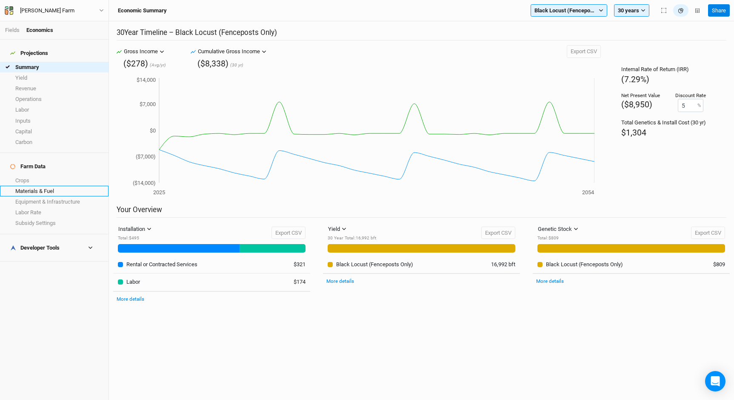
click at [49, 186] on link "Materials & Fuel" at bounding box center [54, 191] width 109 height 11
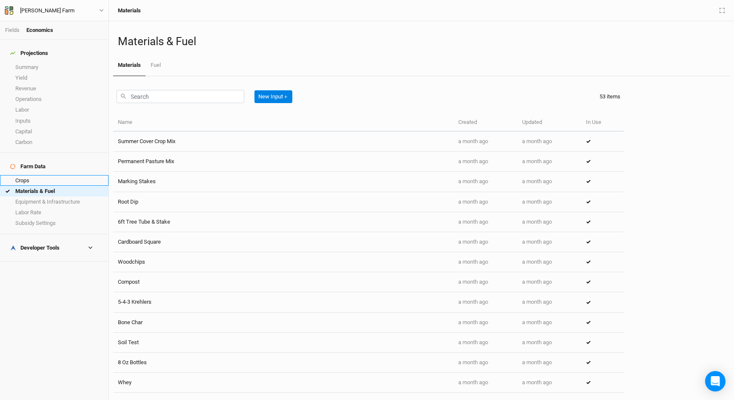
click at [50, 175] on link "Crops" at bounding box center [54, 180] width 109 height 11
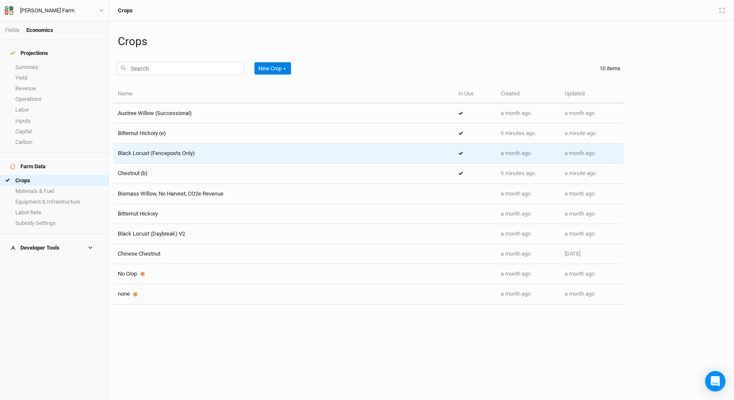
click at [235, 155] on div "Black Locust (Fenceposts Only)" at bounding box center [283, 153] width 331 height 8
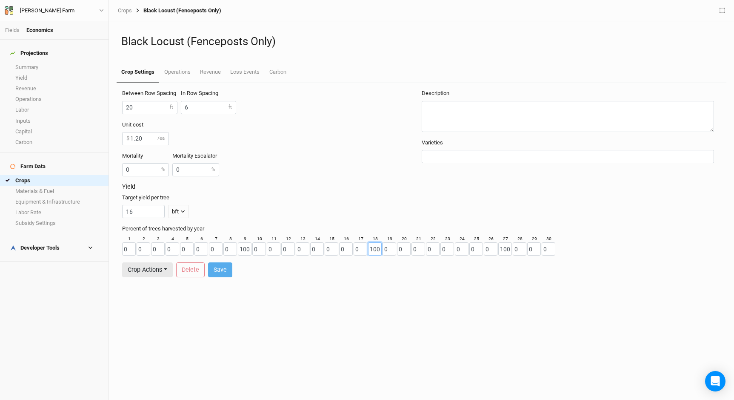
click at [378, 252] on input "100" at bounding box center [375, 248] width 14 height 13
type input "0"
click at [506, 251] on input "100" at bounding box center [505, 248] width 14 height 13
type input "0"
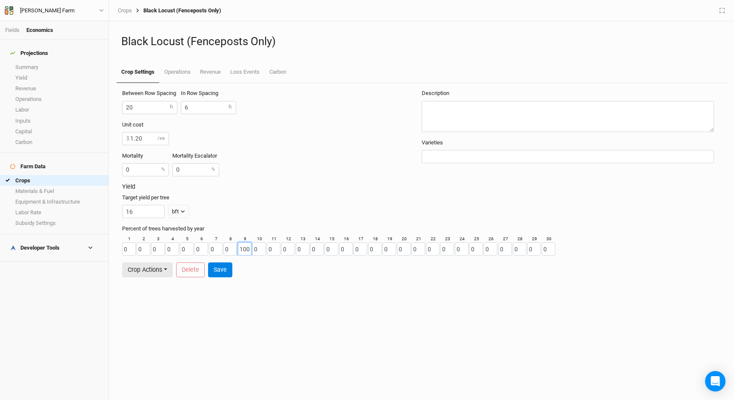
click at [246, 248] on input "100" at bounding box center [245, 248] width 14 height 13
click at [215, 269] on button "Save" at bounding box center [220, 269] width 24 height 15
click at [56, 62] on link "Summary" at bounding box center [54, 67] width 109 height 11
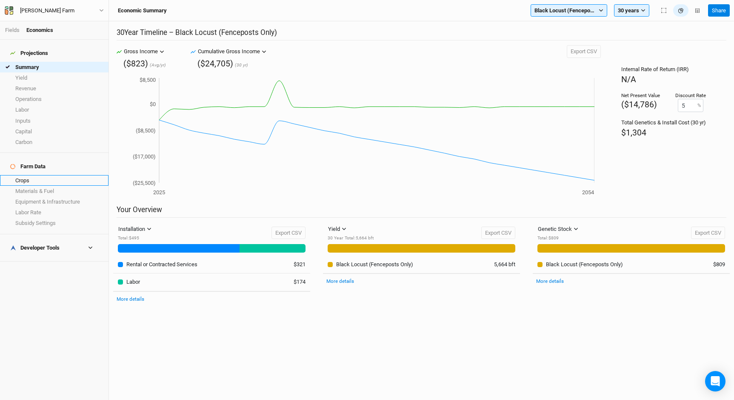
click at [47, 175] on link "Crops" at bounding box center [54, 180] width 109 height 11
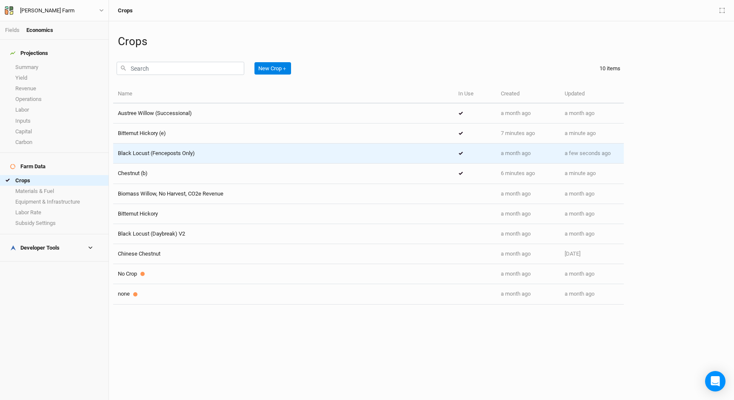
click at [199, 150] on div "Black Locust (Fenceposts Only)" at bounding box center [283, 153] width 331 height 8
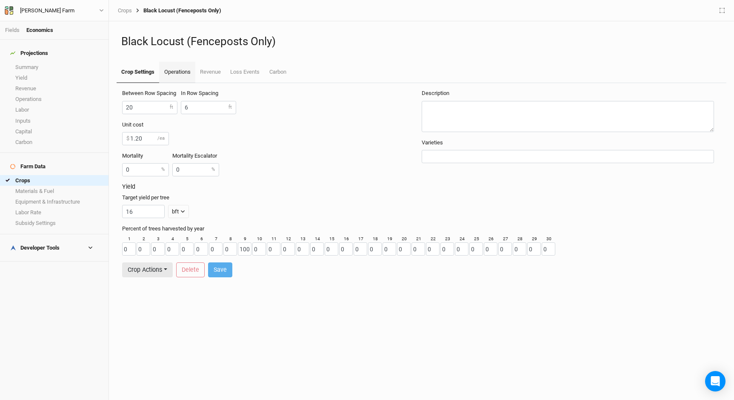
click at [177, 74] on link "Operations" at bounding box center [177, 72] width 36 height 21
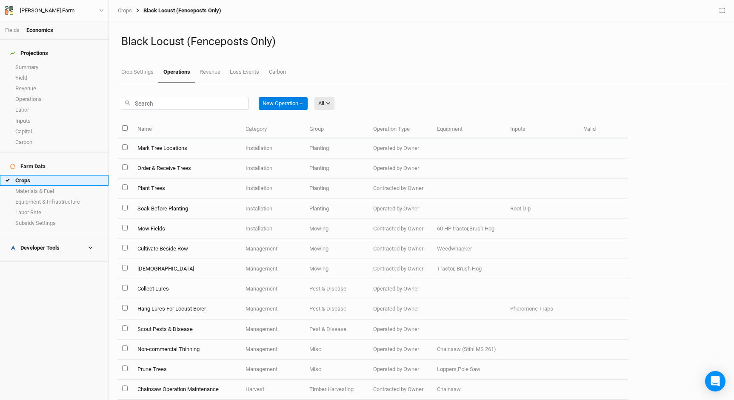
click at [59, 175] on link "Crops" at bounding box center [54, 180] width 109 height 11
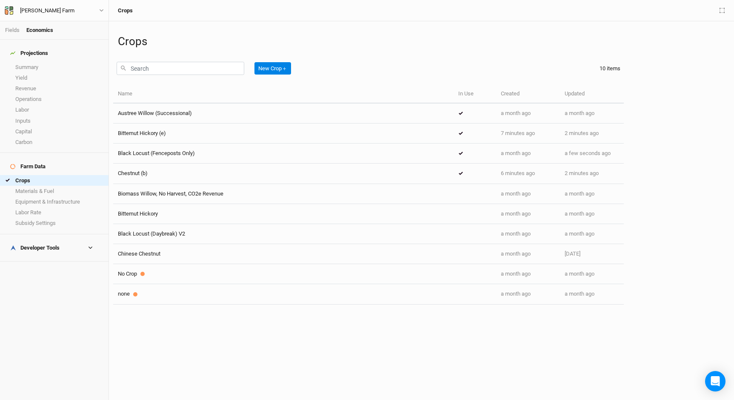
click at [43, 244] on div "Developer Tools" at bounding box center [34, 247] width 49 height 7
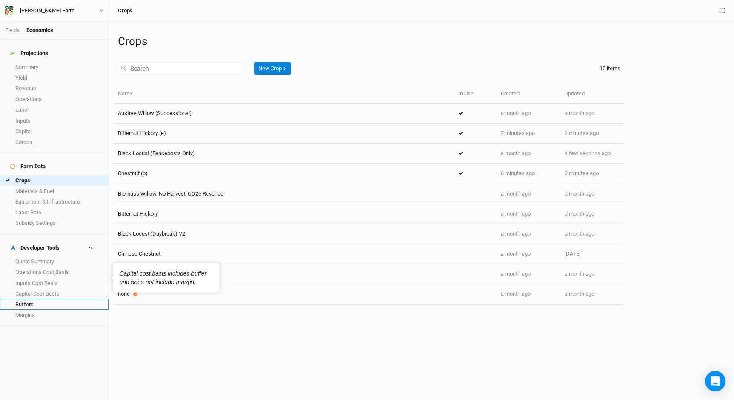
click at [47, 299] on link "Buffers" at bounding box center [54, 304] width 109 height 11
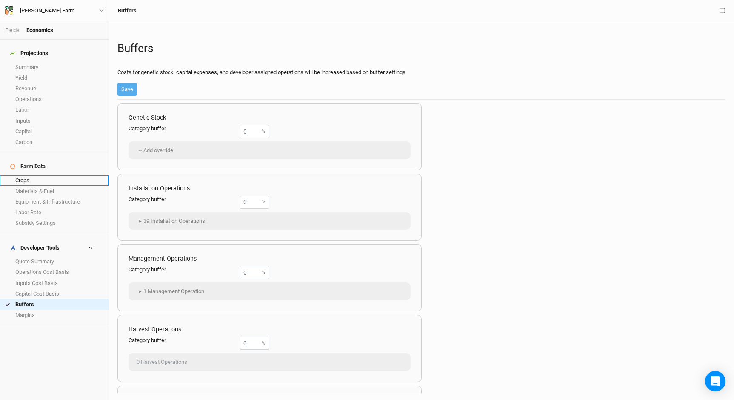
click at [44, 175] on link "Crops" at bounding box center [54, 180] width 109 height 11
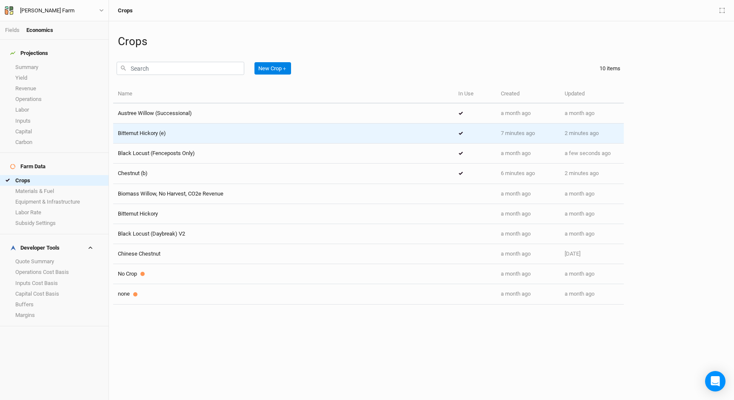
click at [193, 132] on div "Bitternut Hickory (e)" at bounding box center [283, 133] width 331 height 8
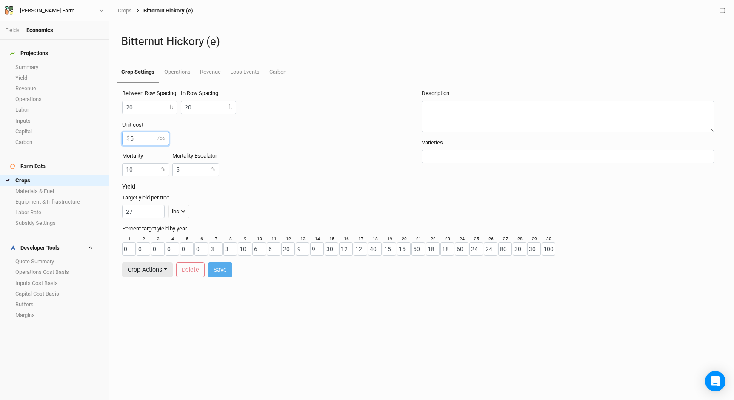
click at [142, 136] on input "5" at bounding box center [145, 138] width 47 height 13
type input "8"
click at [216, 266] on button "Save" at bounding box center [220, 269] width 24 height 15
click at [52, 299] on link "Buffers" at bounding box center [54, 304] width 109 height 11
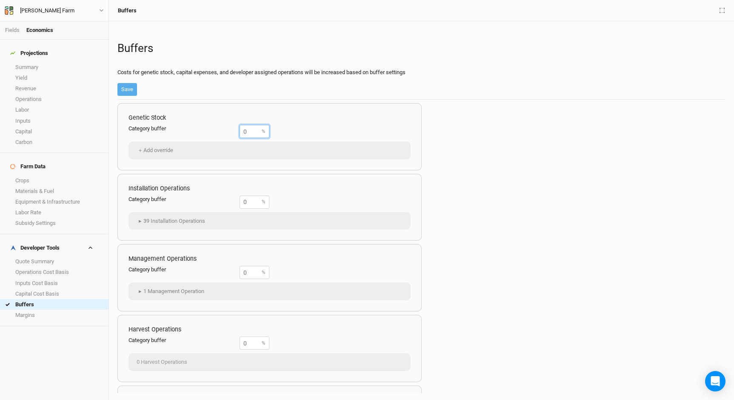
click at [250, 131] on input "number" at bounding box center [255, 131] width 30 height 13
click at [250, 135] on input "number" at bounding box center [255, 131] width 30 height 13
type input "10"
click at [252, 202] on input "number" at bounding box center [255, 201] width 30 height 13
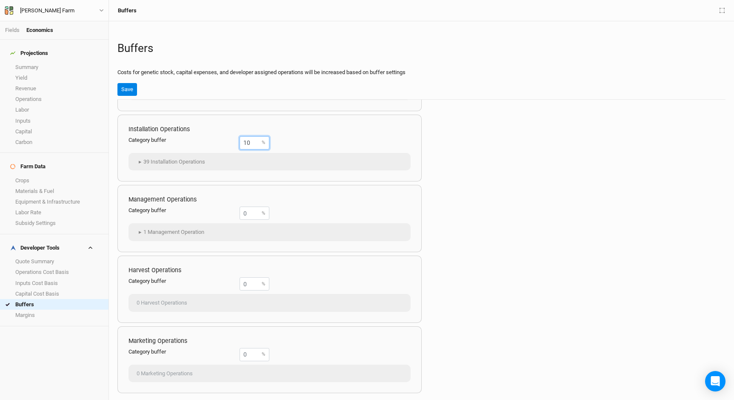
scroll to position [66, 0]
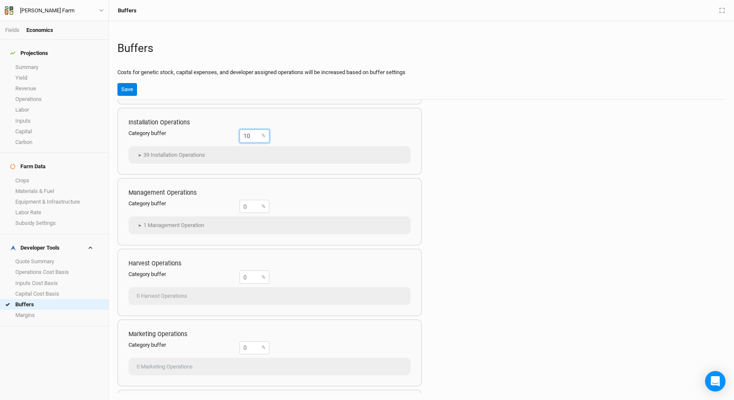
type input "10"
click at [255, 206] on input "number" at bounding box center [255, 206] width 30 height 13
type input "0"
click at [128, 90] on button "Save" at bounding box center [127, 89] width 20 height 13
type input "0"
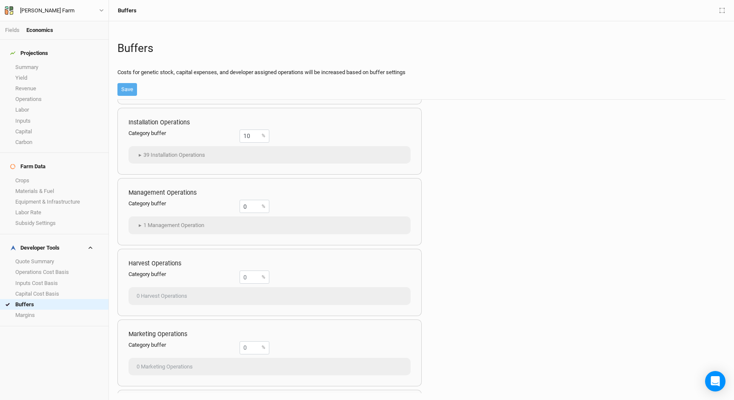
type input "0"
click at [51, 309] on link "Margins" at bounding box center [54, 314] width 109 height 11
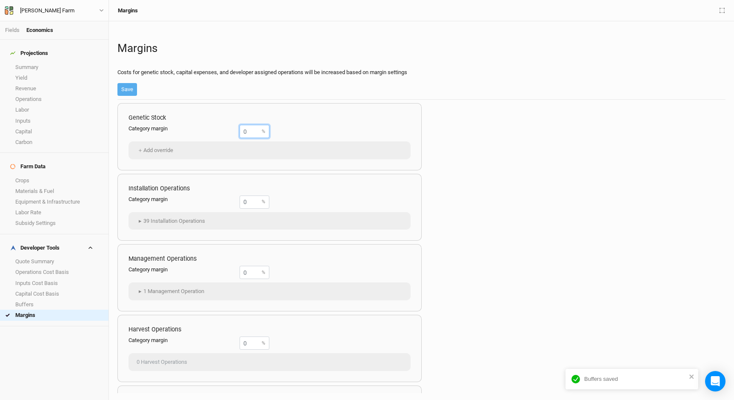
click at [255, 133] on input "number" at bounding box center [255, 131] width 30 height 13
type input "40"
click at [249, 204] on input "number" at bounding box center [255, 201] width 30 height 13
type input "40"
click at [128, 92] on button "Save" at bounding box center [127, 89] width 20 height 13
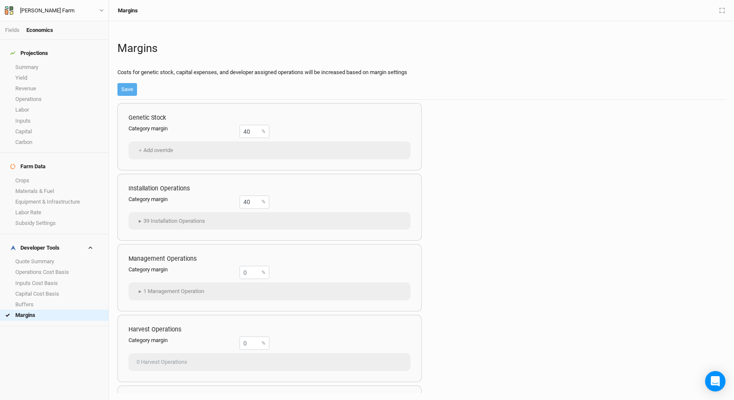
type input "0"
click at [37, 66] on link "Summary" at bounding box center [54, 67] width 109 height 11
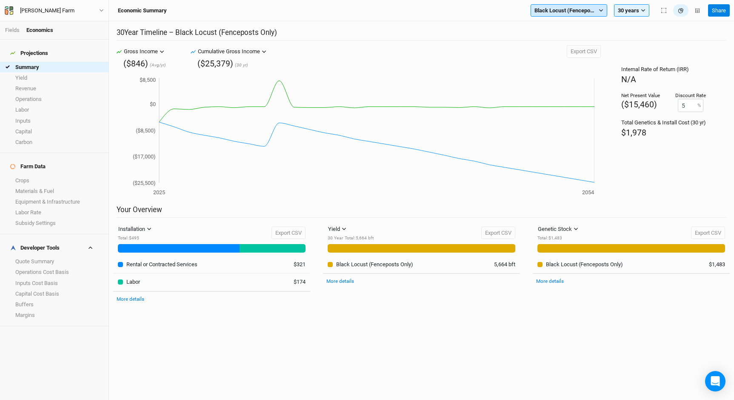
click at [584, 9] on span "Black Locust (Fenceposts Only)" at bounding box center [566, 10] width 63 height 9
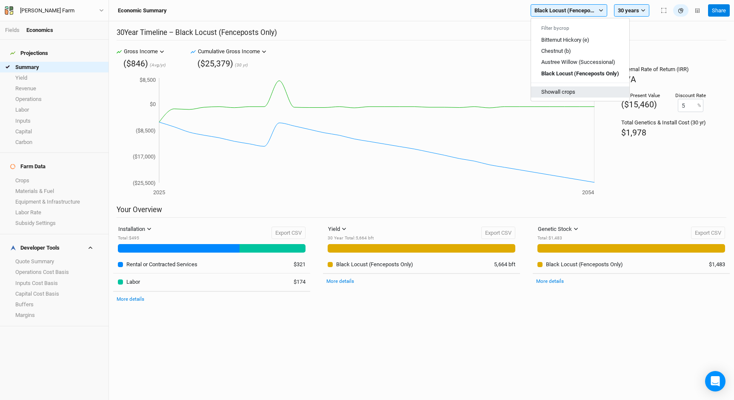
click at [568, 90] on button "Show all crops" at bounding box center [580, 91] width 98 height 11
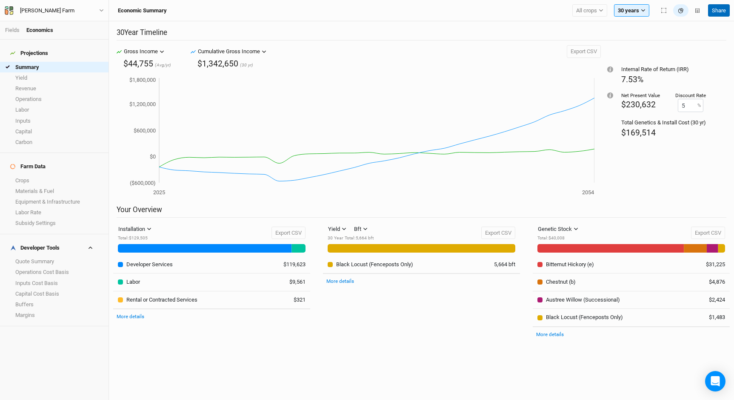
click at [716, 12] on button "Share" at bounding box center [719, 10] width 22 height 13
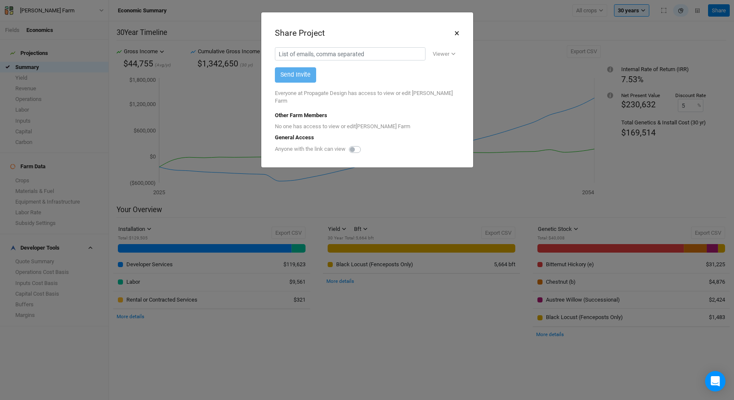
click at [457, 34] on button "×" at bounding box center [457, 33] width 6 height 14
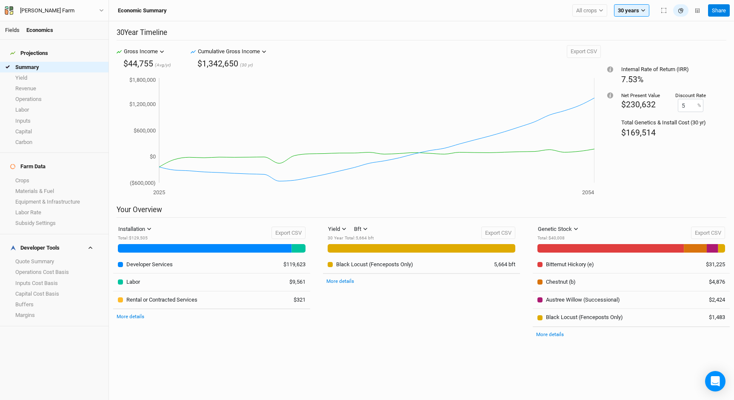
click at [14, 31] on link "Fields" at bounding box center [12, 30] width 14 height 6
